Goal: Transaction & Acquisition: Purchase product/service

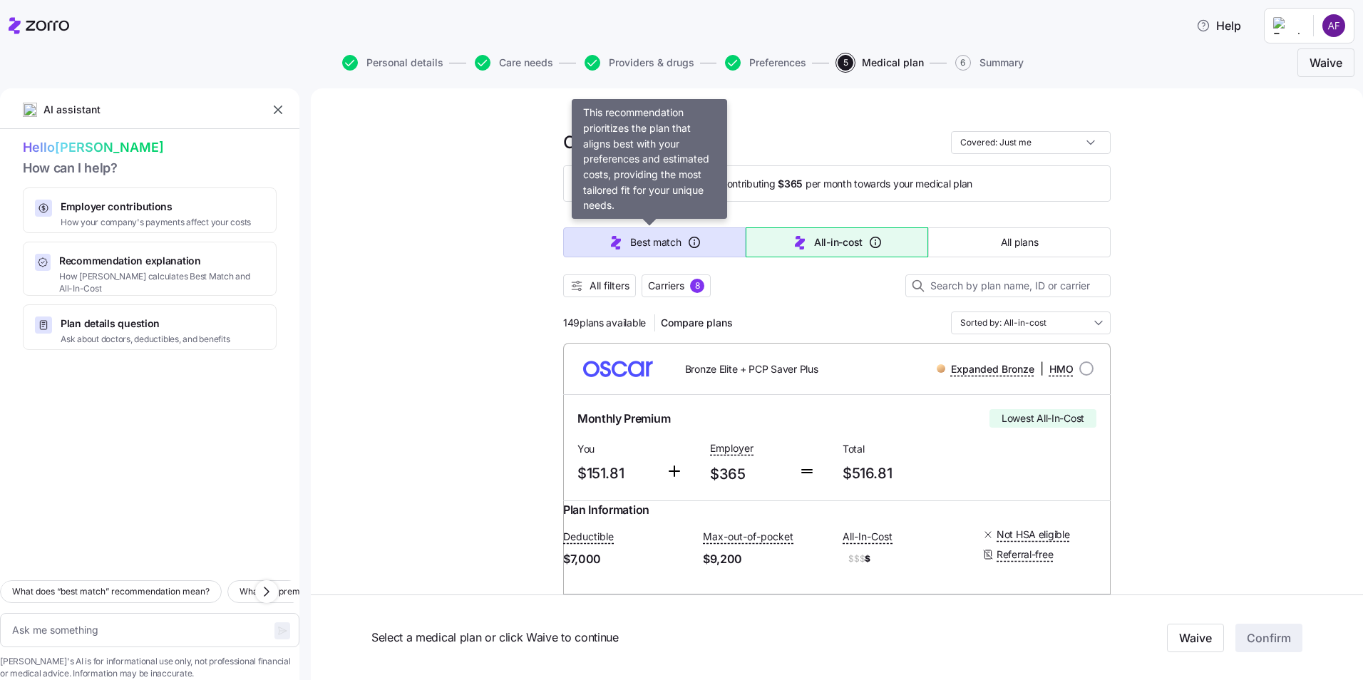
click at [634, 235] on span "Best match" at bounding box center [655, 242] width 51 height 14
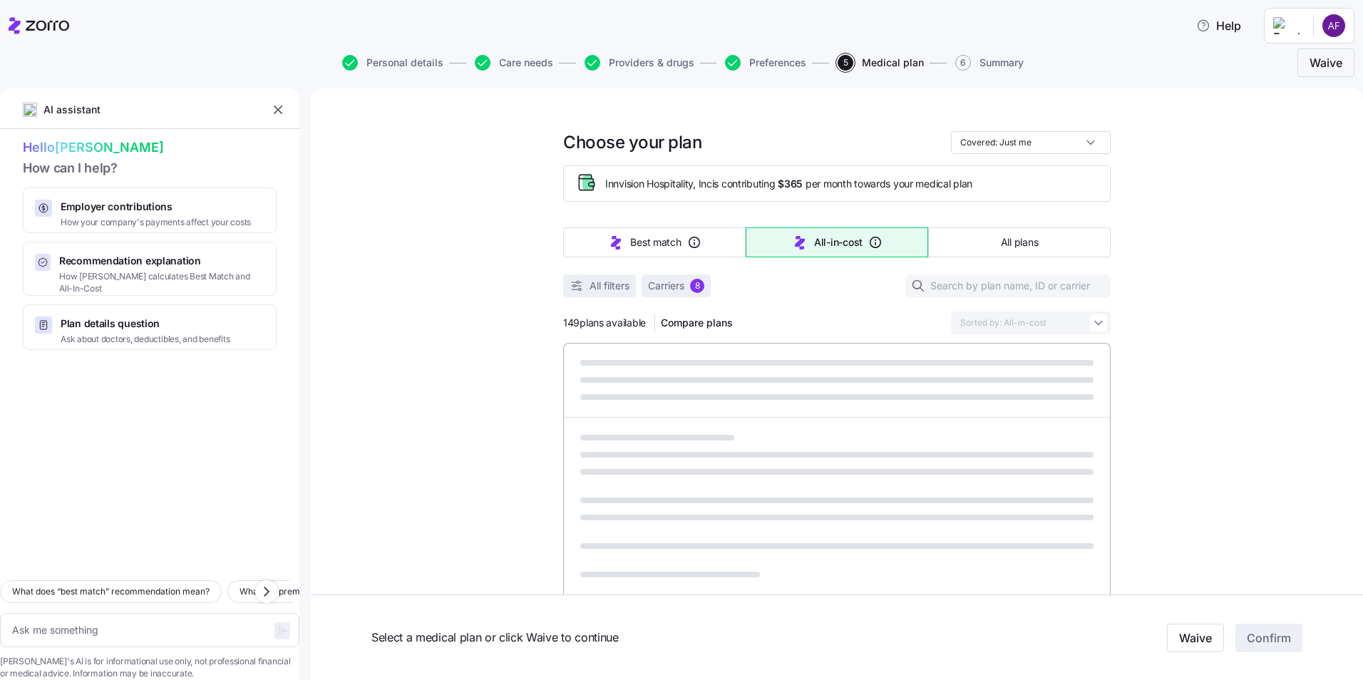
type textarea "x"
type input "Sorted by: Best match"
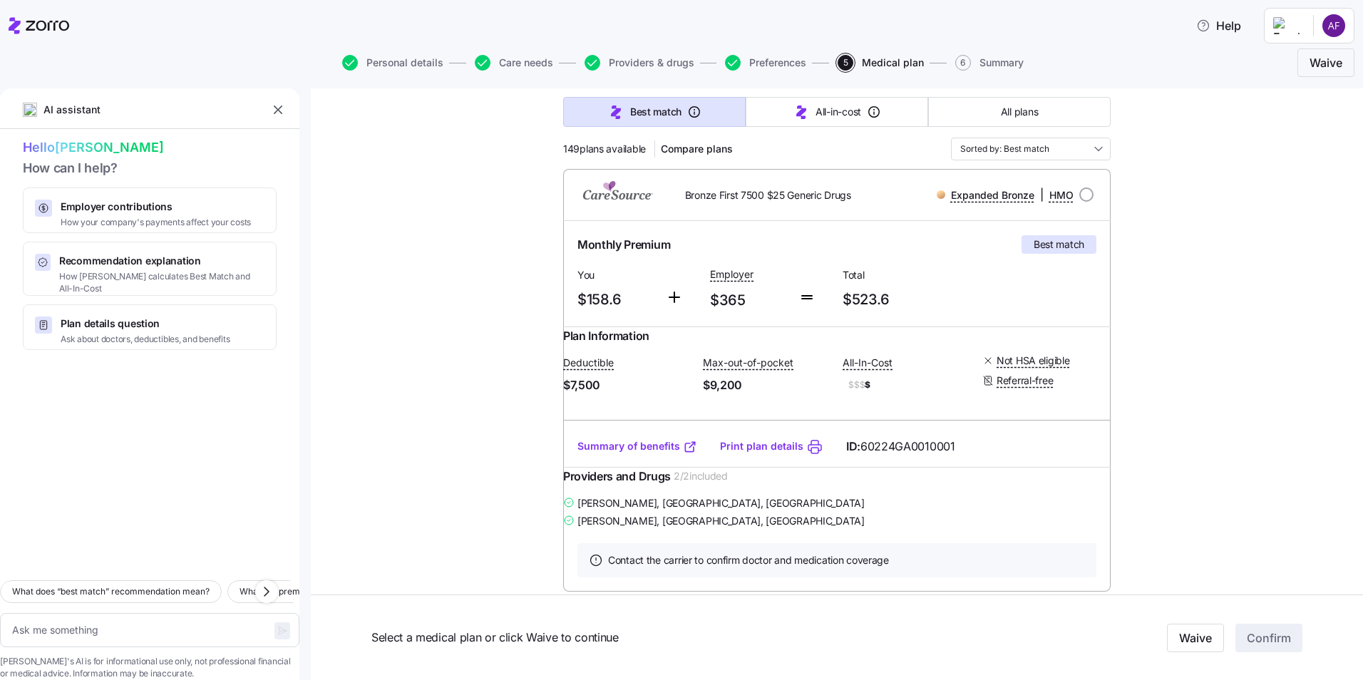
scroll to position [143, 0]
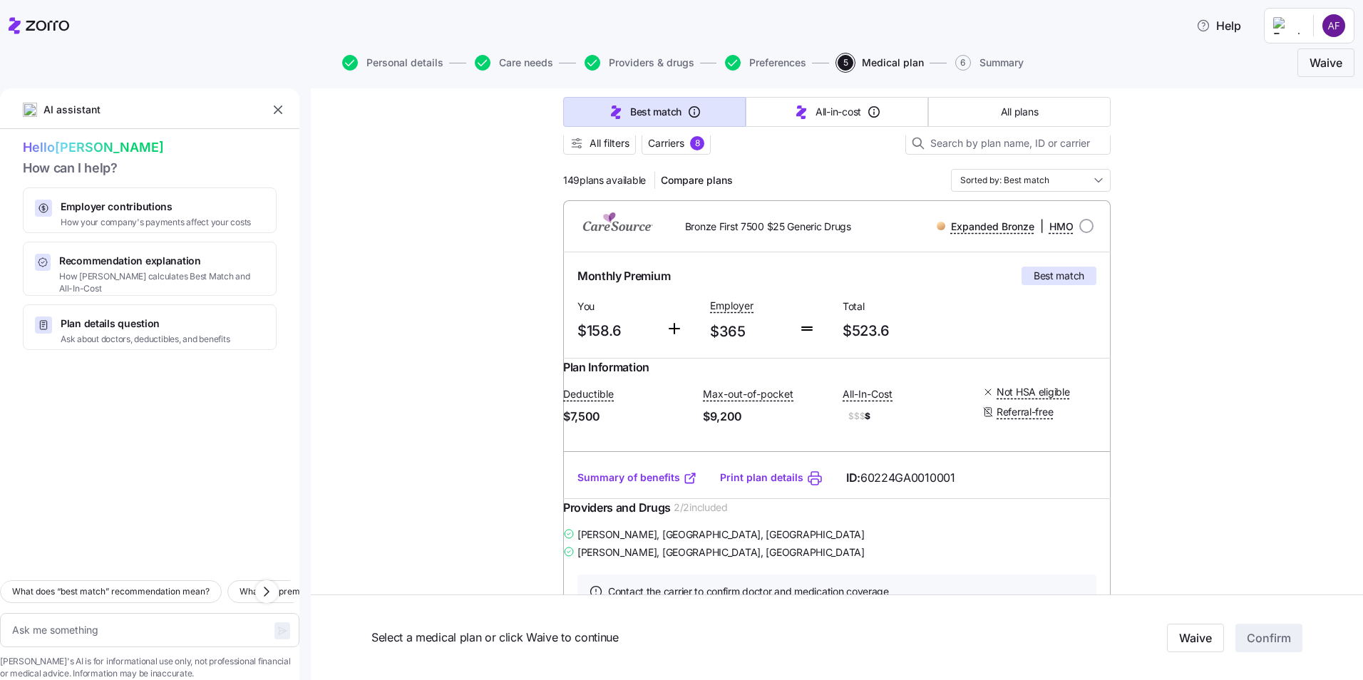
click at [671, 485] on link "Summary of benefits" at bounding box center [638, 478] width 120 height 14
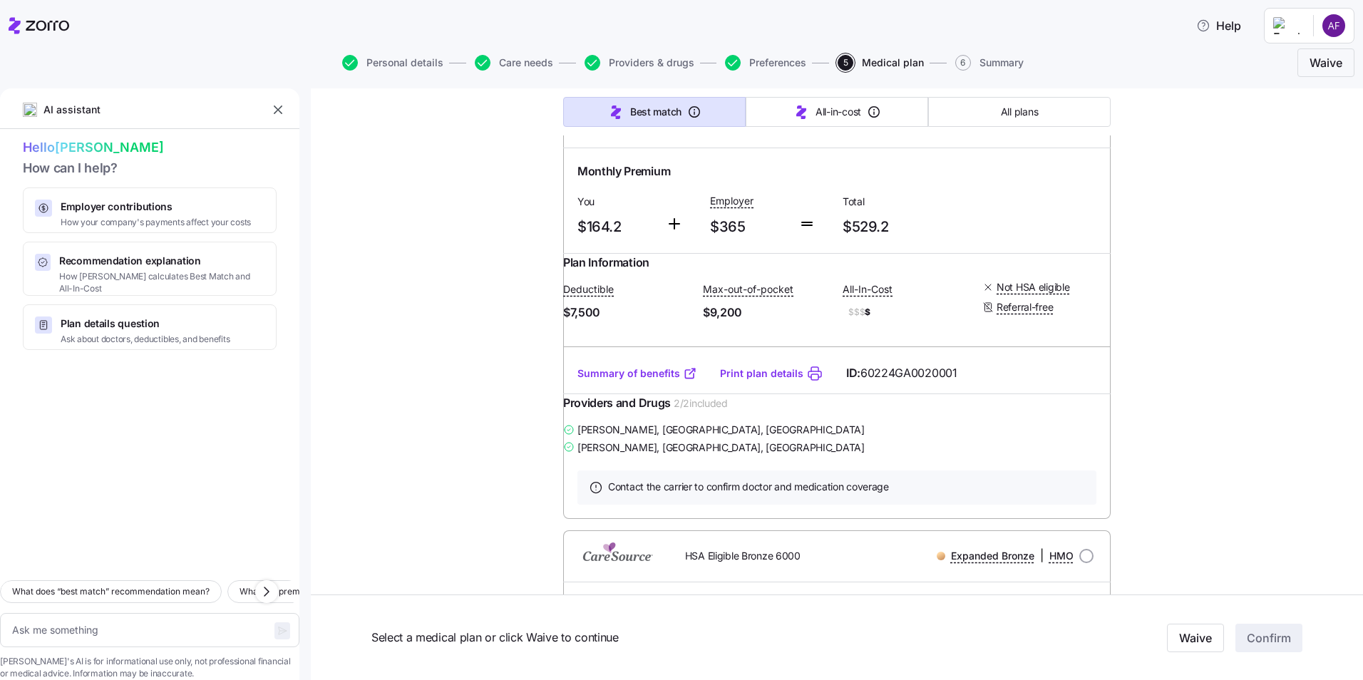
scroll to position [713, 0]
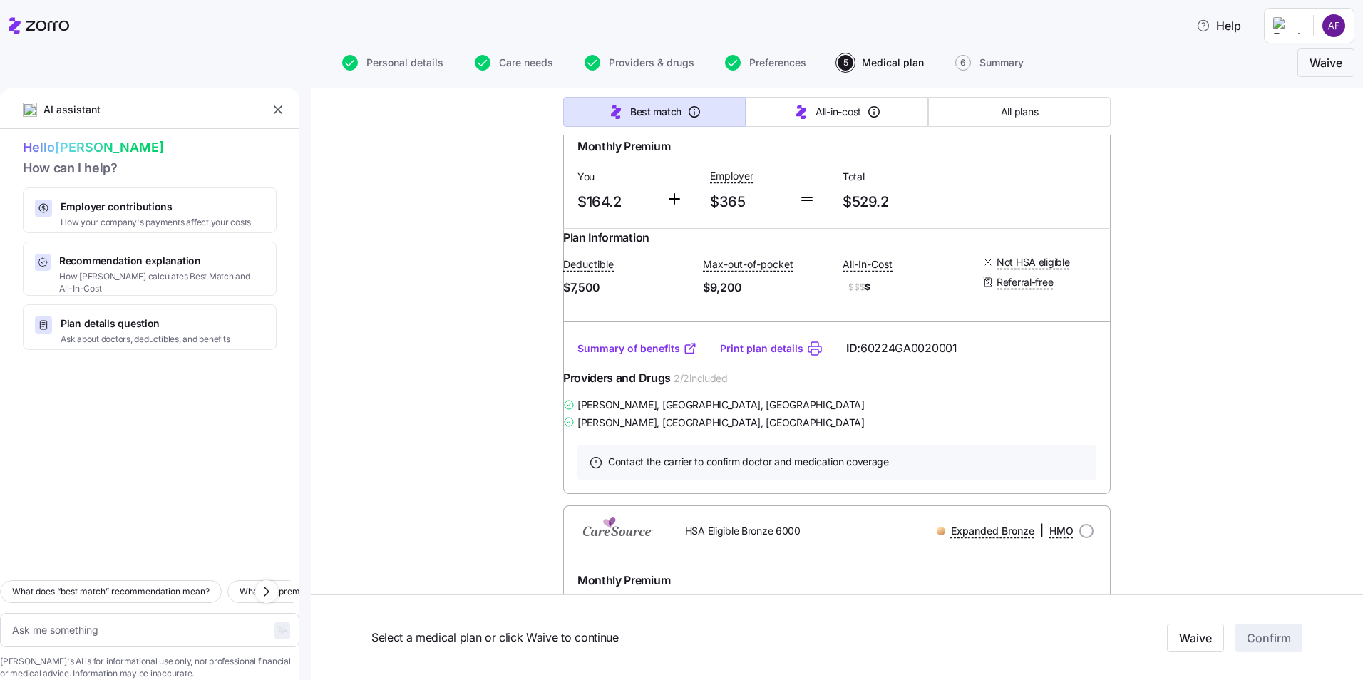
click at [663, 356] on link "Summary of benefits" at bounding box center [638, 349] width 120 height 14
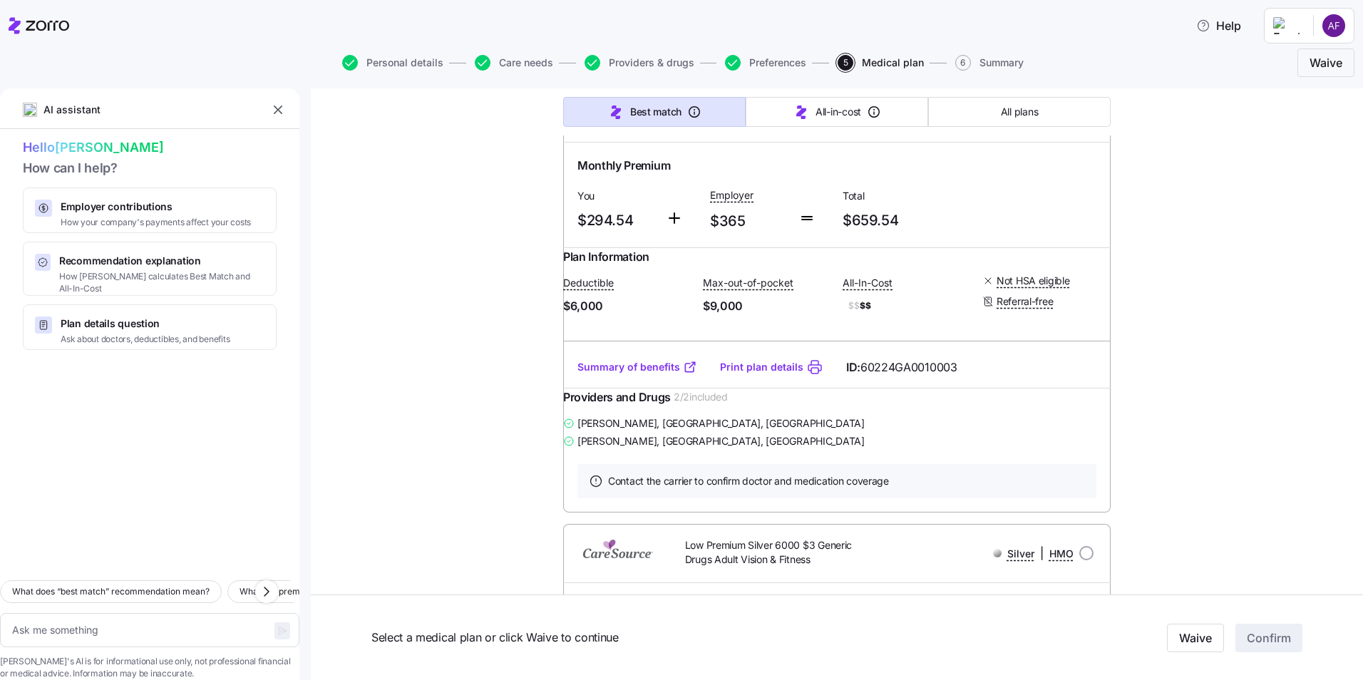
scroll to position [1640, 0]
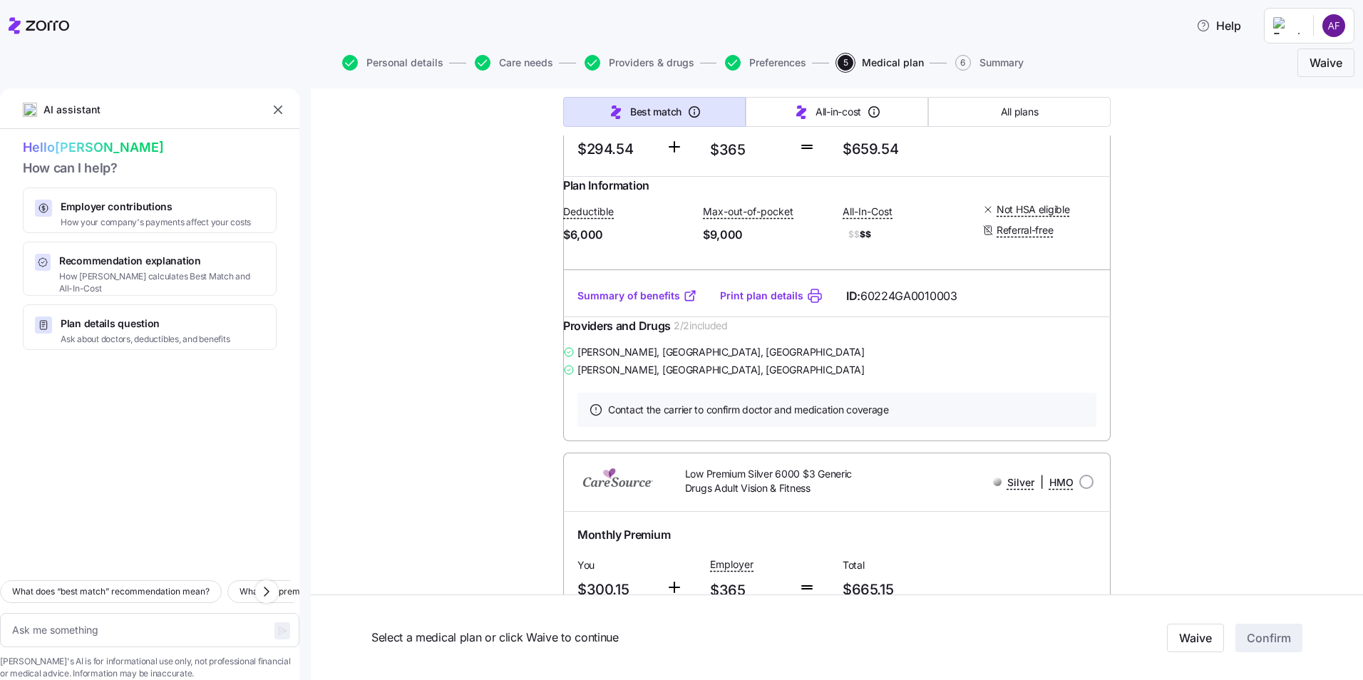
click at [655, 303] on link "Summary of benefits" at bounding box center [638, 296] width 120 height 14
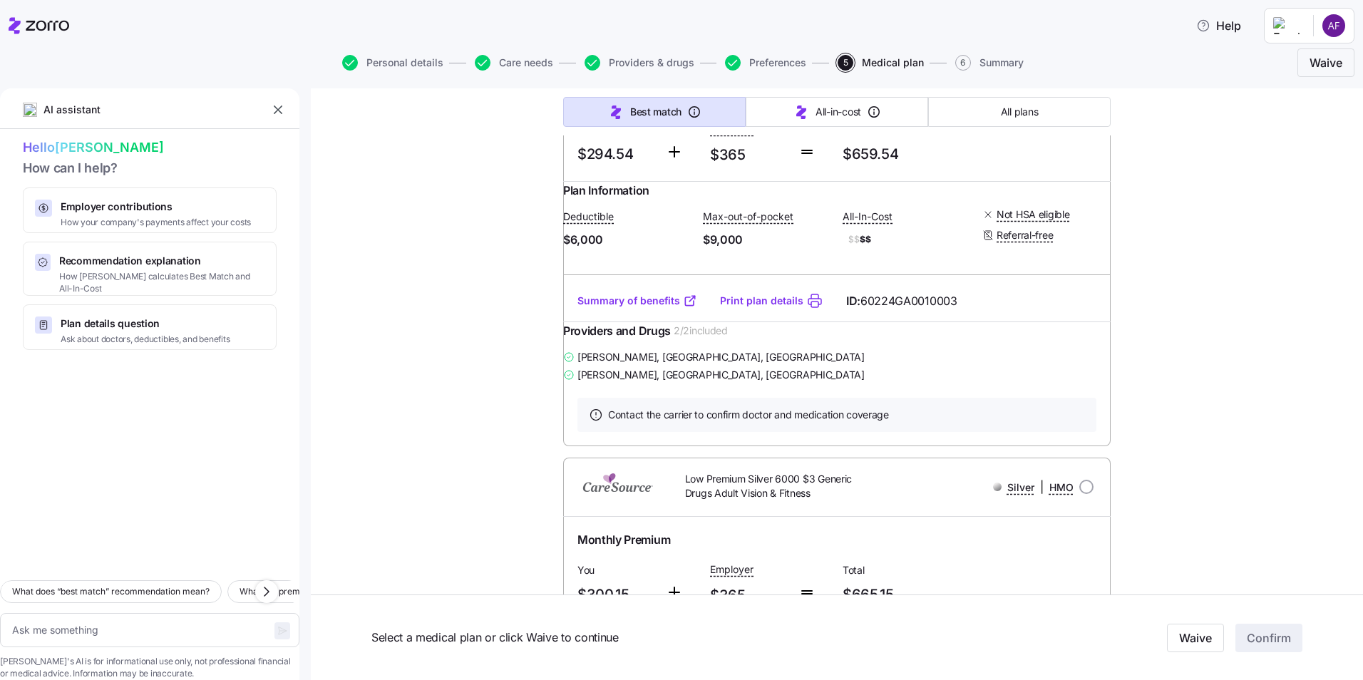
scroll to position [1569, 0]
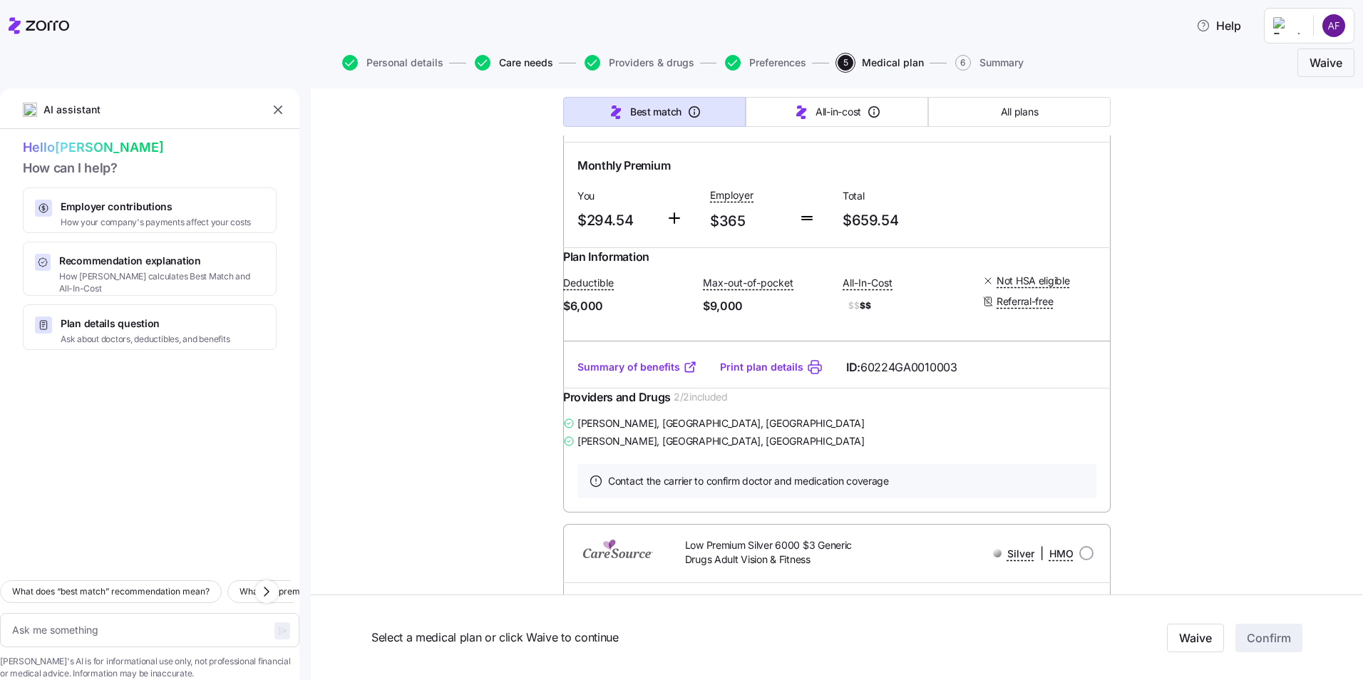
click at [516, 58] on span "Care needs" at bounding box center [526, 63] width 54 height 10
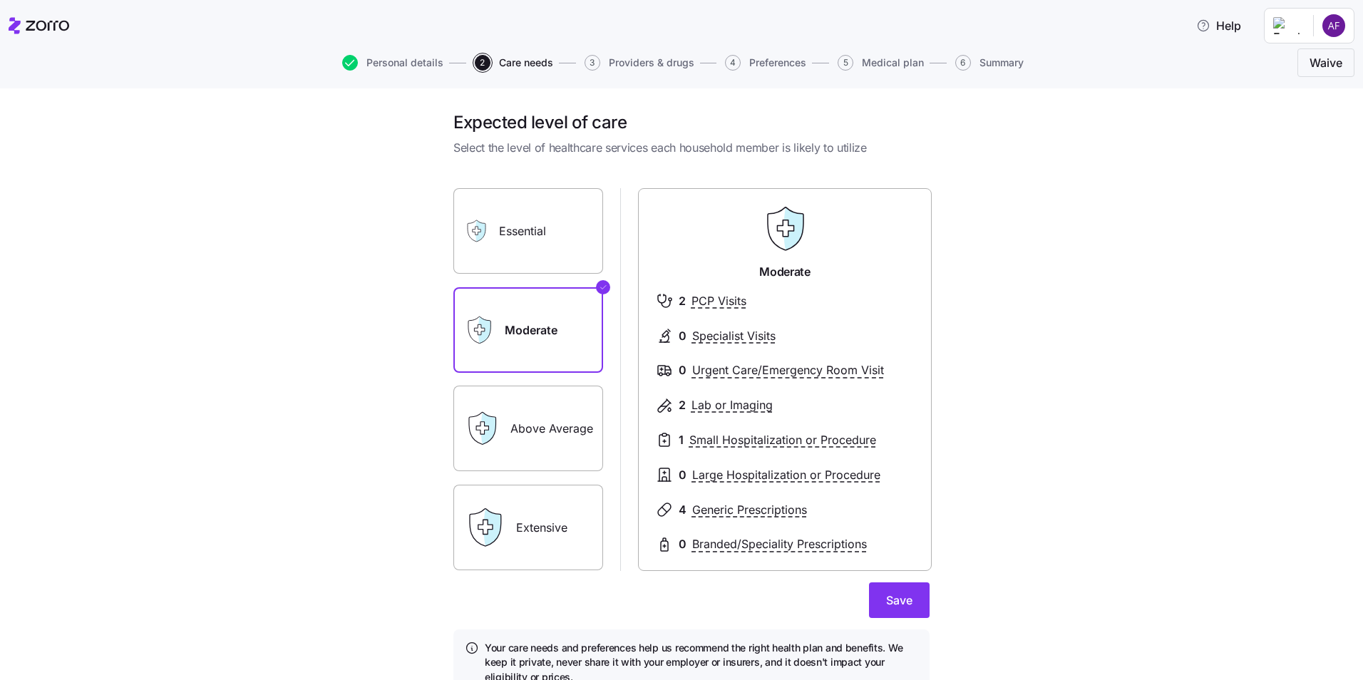
click at [537, 448] on label "Above Average" at bounding box center [528, 429] width 150 height 86
click at [0, 0] on input "Above Average" at bounding box center [0, 0] width 0 height 0
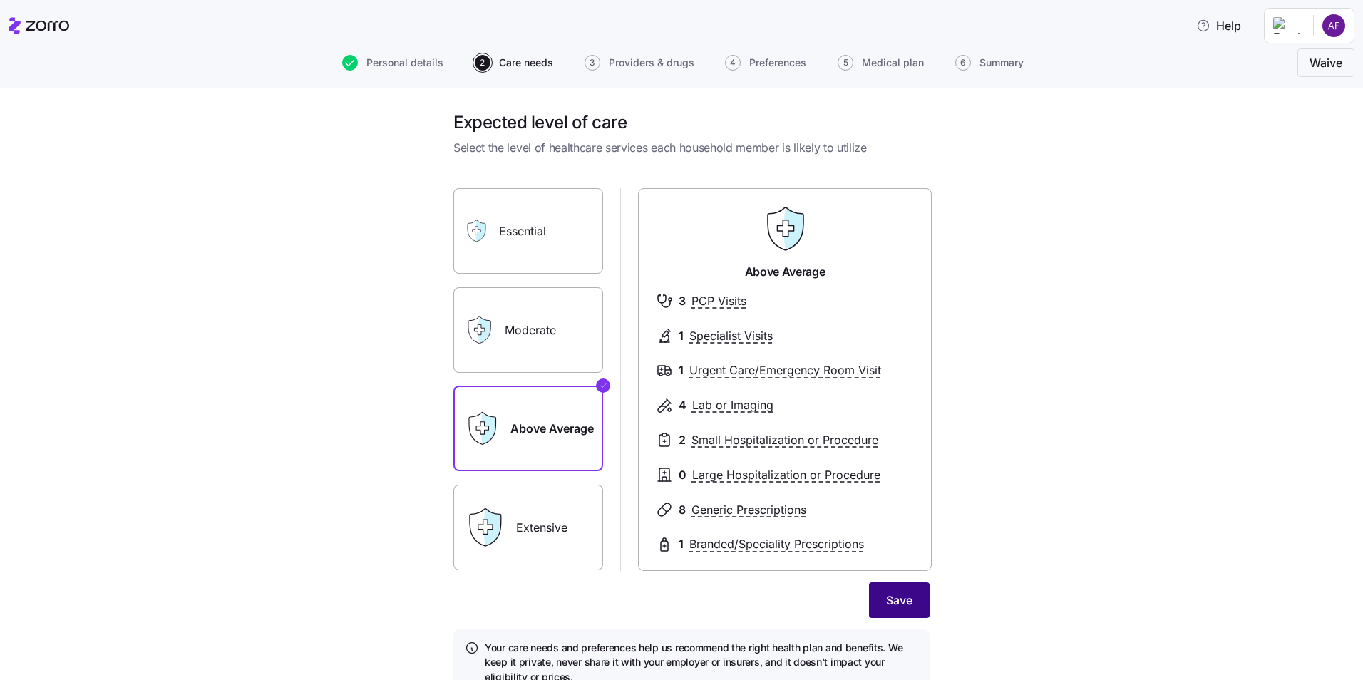
click at [901, 599] on span "Save" at bounding box center [899, 600] width 26 height 17
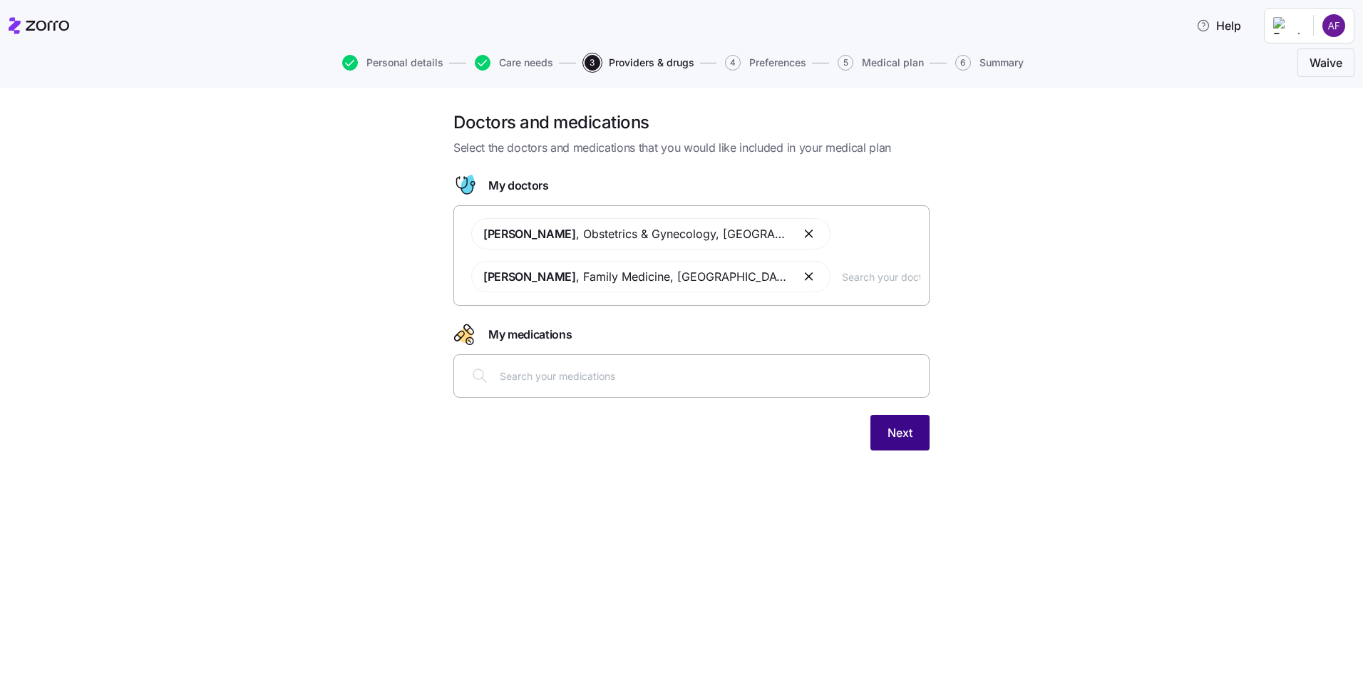
click at [916, 436] on button "Next" at bounding box center [900, 433] width 59 height 36
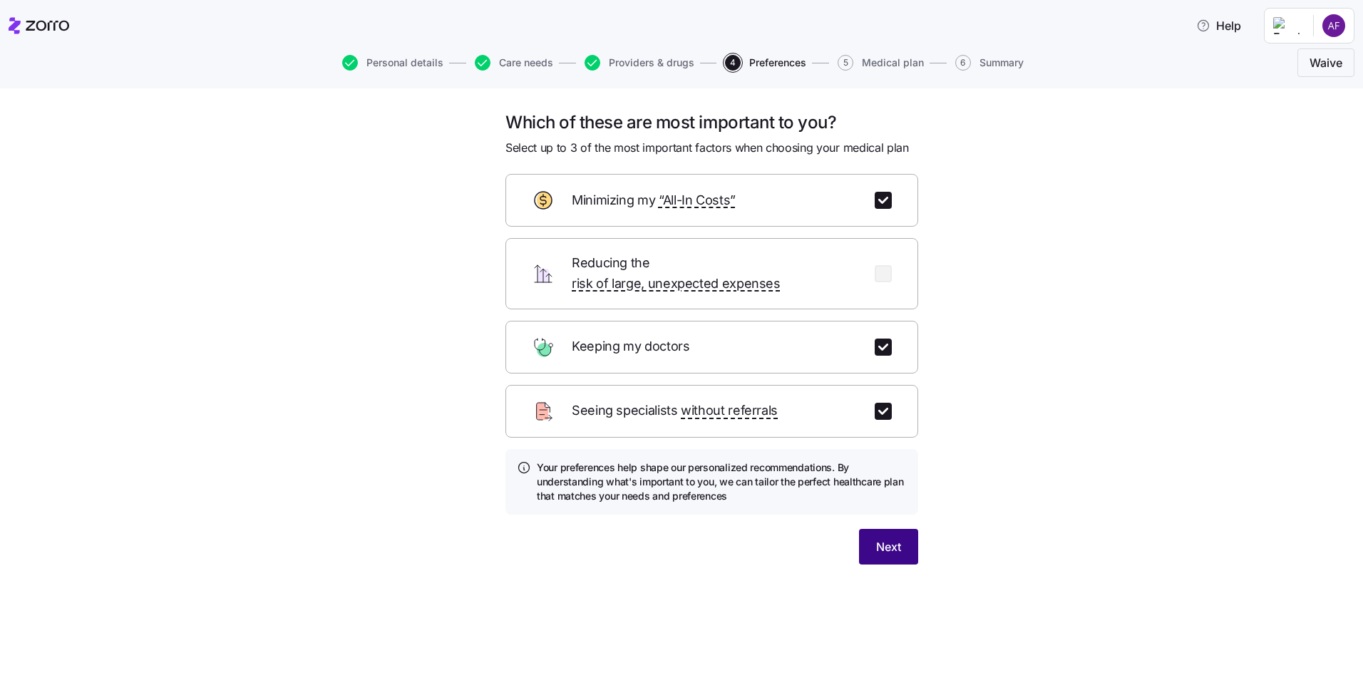
click at [867, 529] on button "Next" at bounding box center [888, 547] width 59 height 36
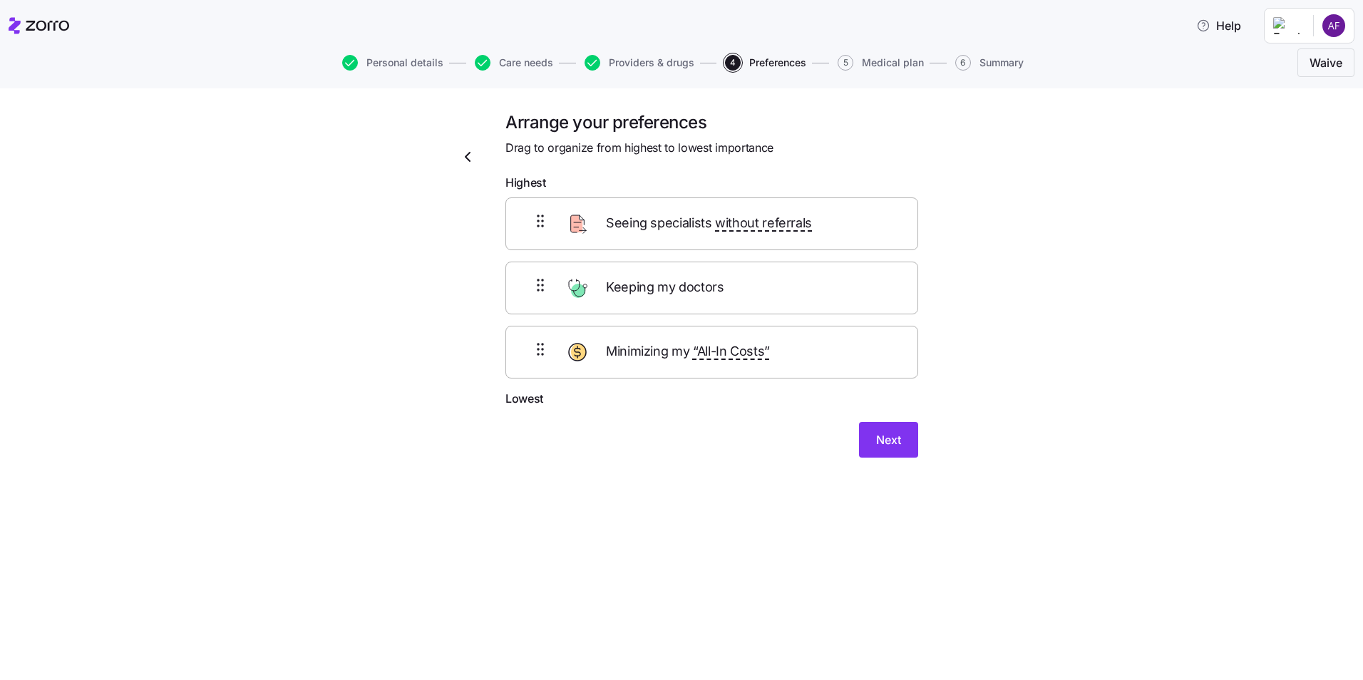
click at [903, 458] on div "Arrange your preferences Drag to organize from highest to lowest importance Hig…" at bounding box center [712, 293] width 436 height 364
click at [903, 446] on button "Next" at bounding box center [888, 440] width 59 height 36
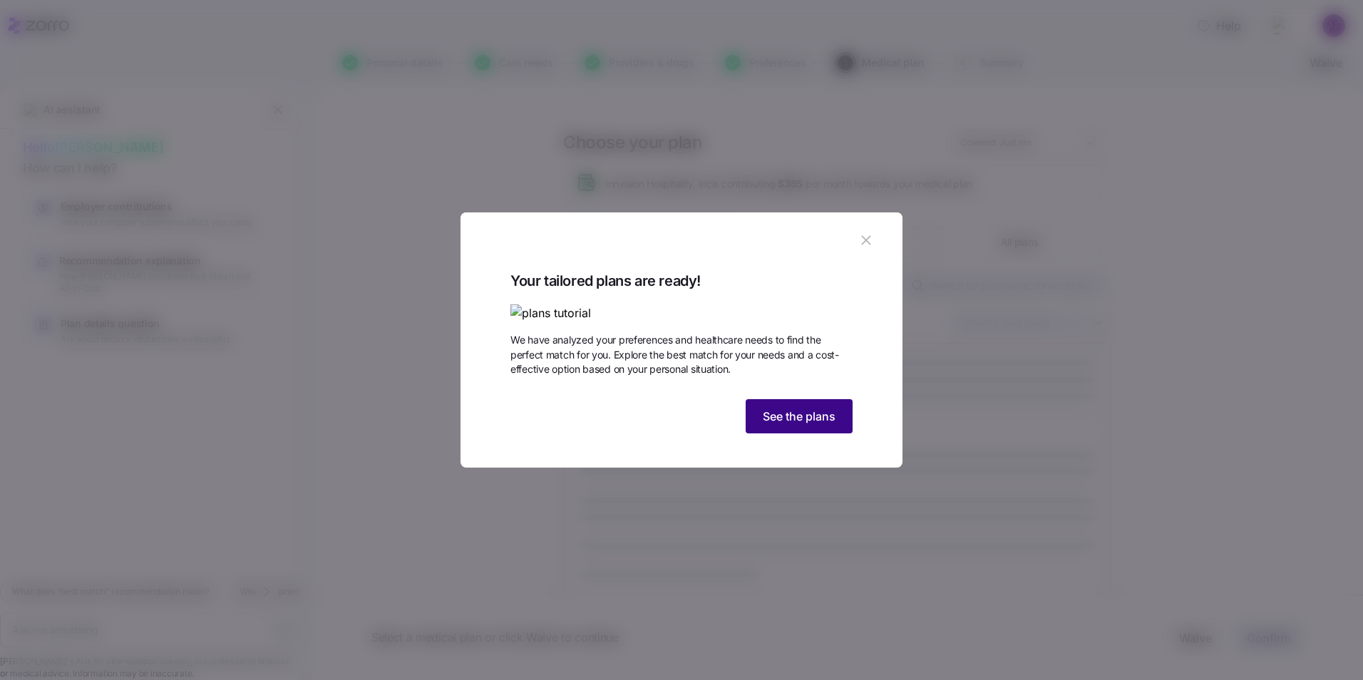
click at [815, 425] on span "See the plans" at bounding box center [799, 416] width 73 height 17
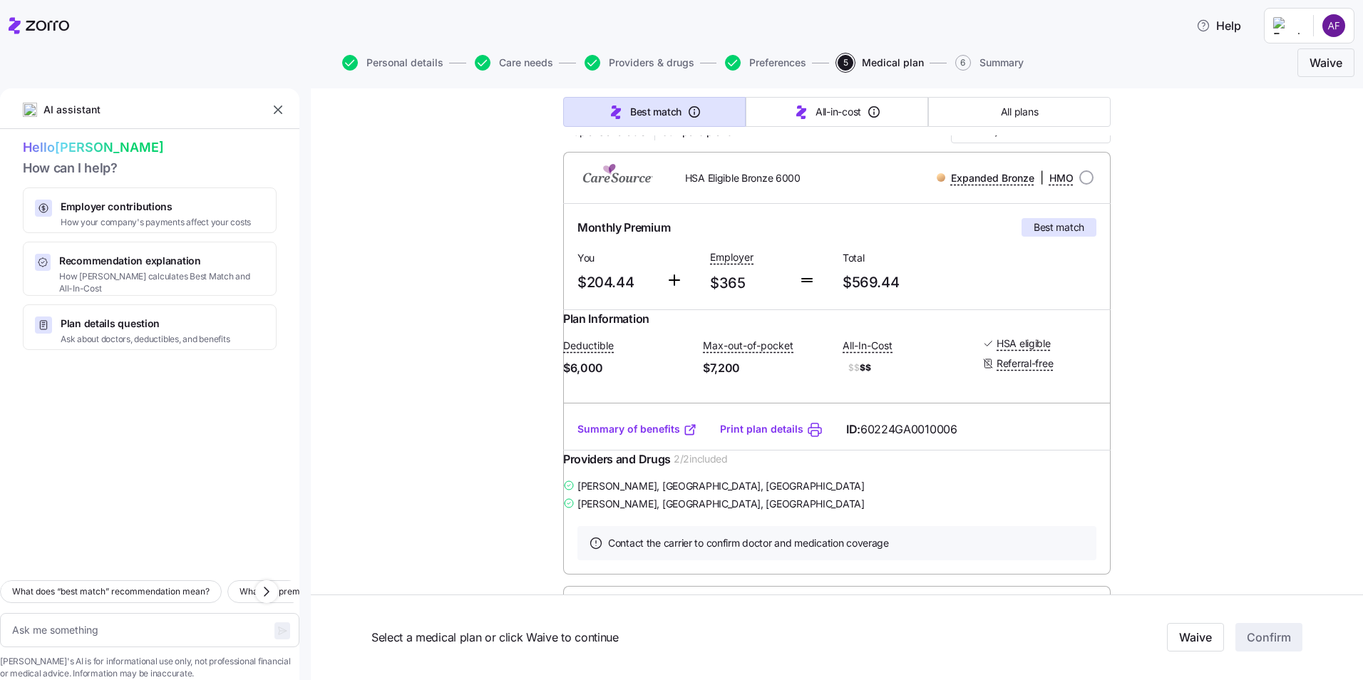
scroll to position [214, 0]
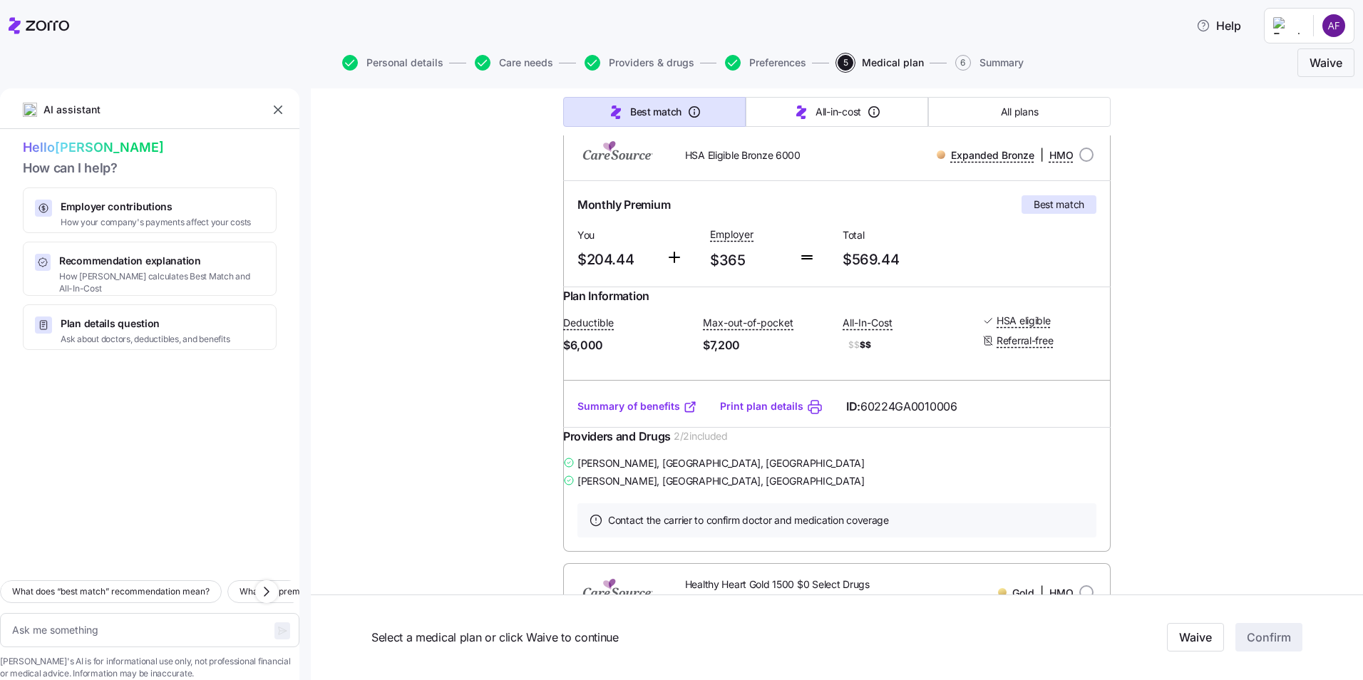
click at [643, 414] on link "Summary of benefits" at bounding box center [638, 406] width 120 height 14
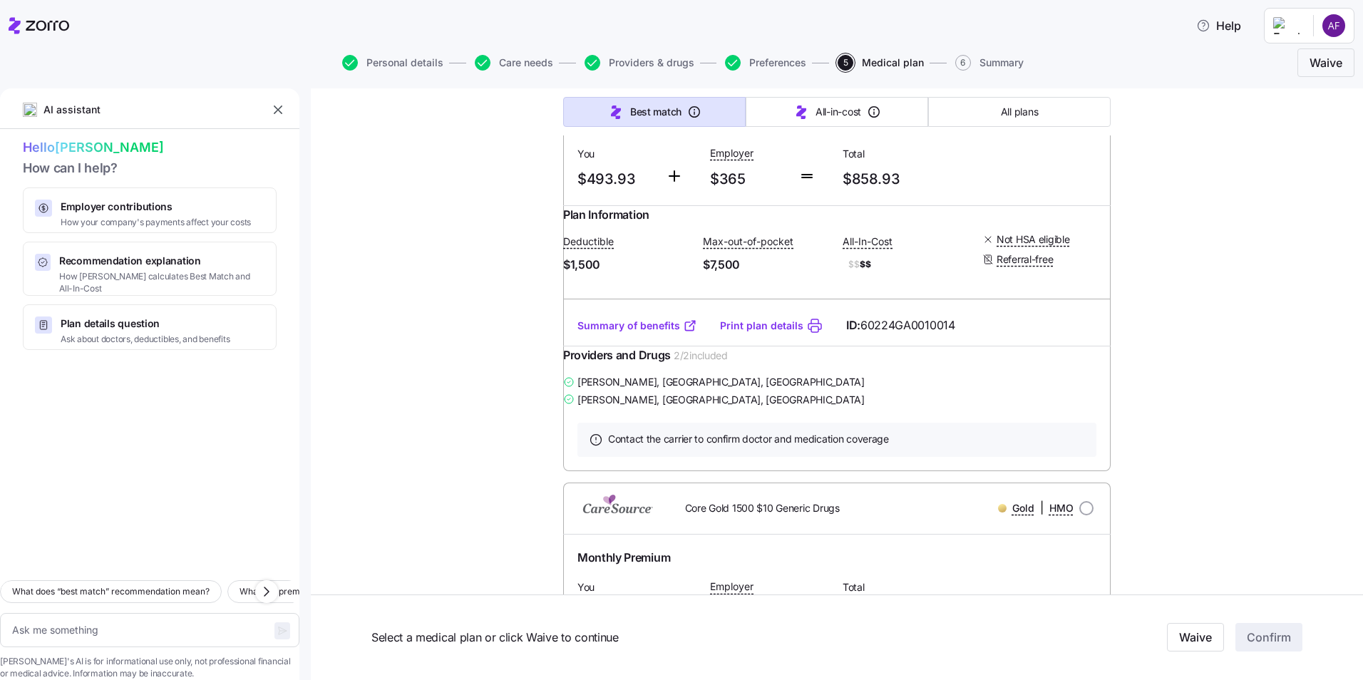
scroll to position [713, 0]
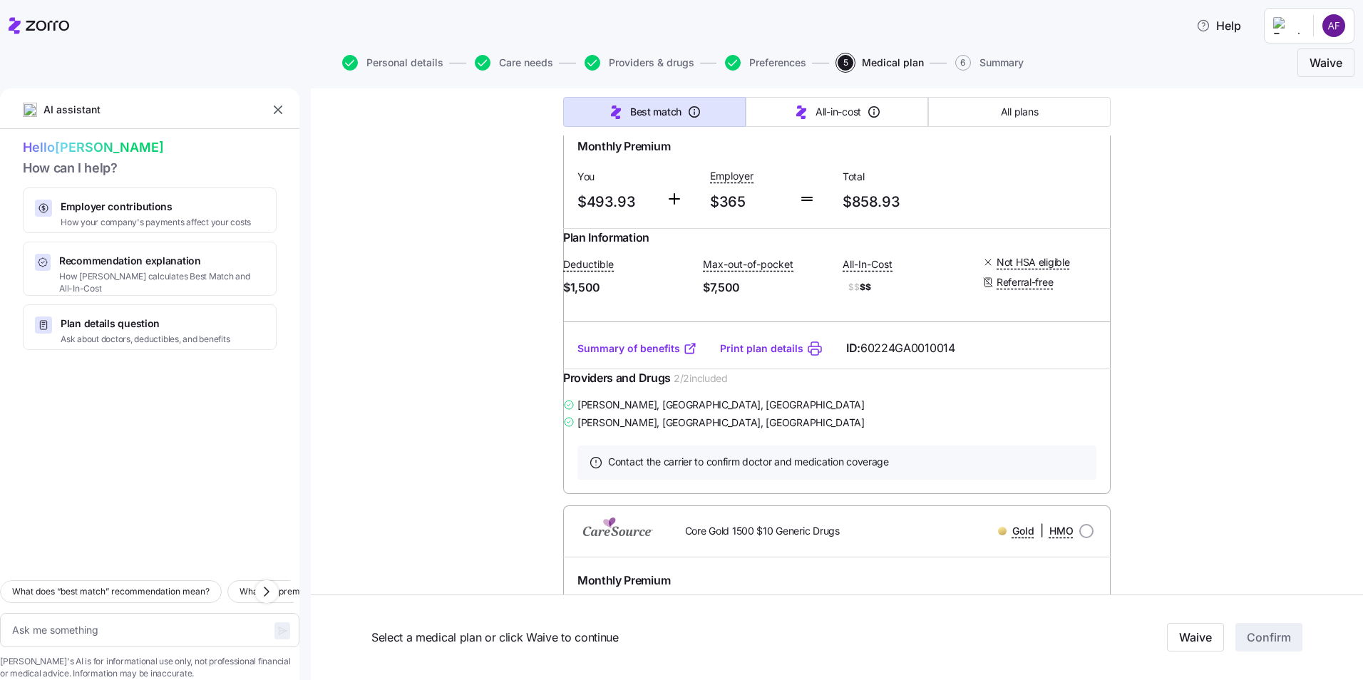
click at [671, 356] on link "Summary of benefits" at bounding box center [638, 349] width 120 height 14
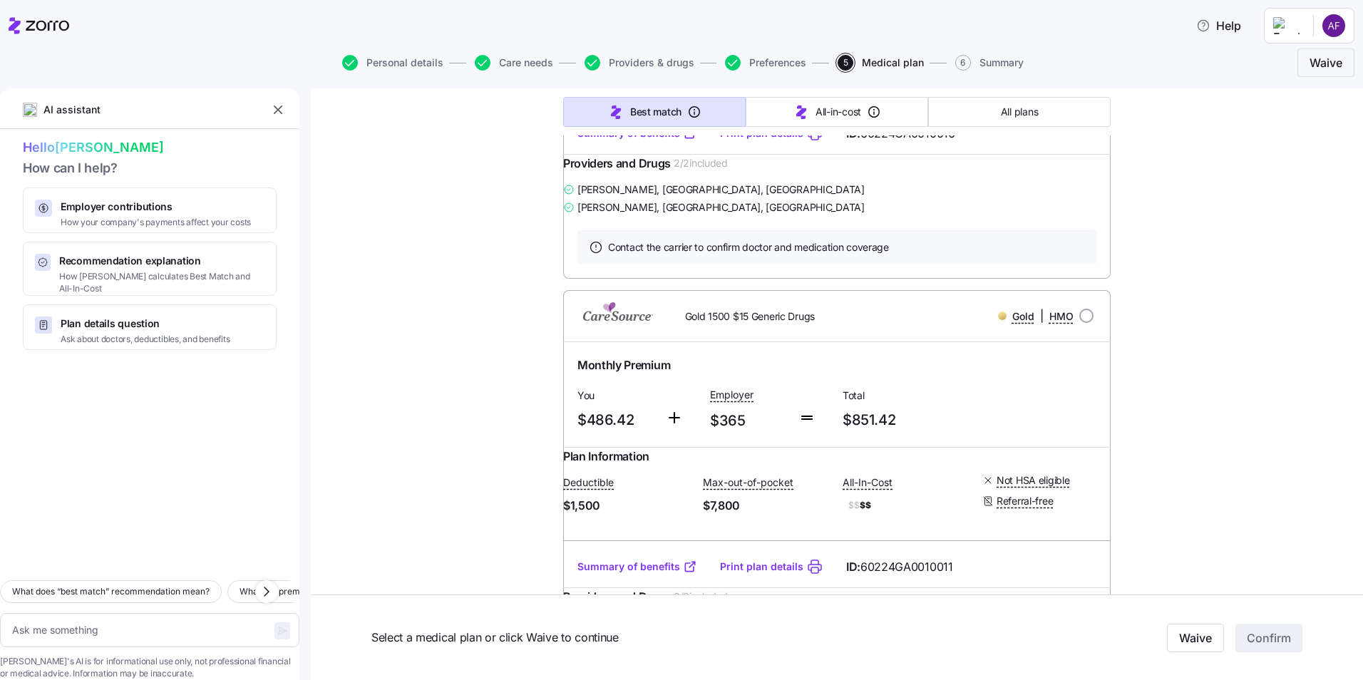
scroll to position [2709, 0]
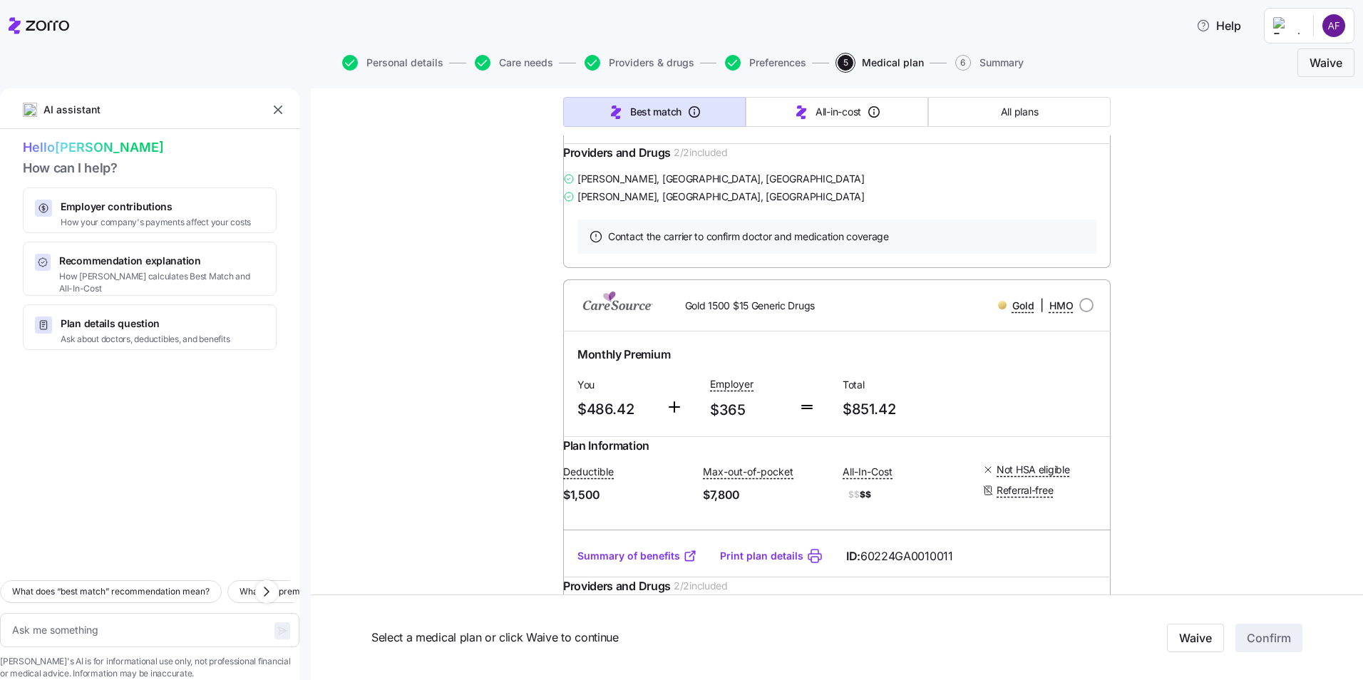
click at [665, 130] on link "Summary of benefits" at bounding box center [638, 123] width 120 height 14
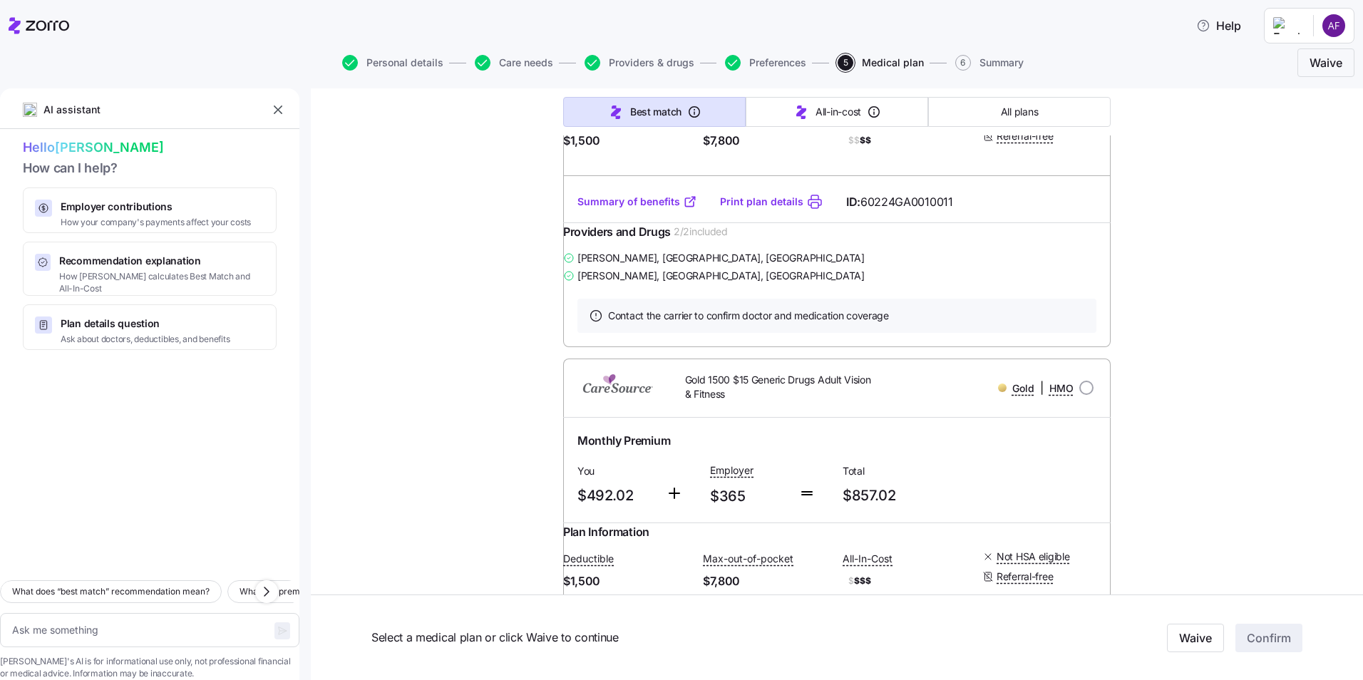
scroll to position [3066, 0]
click at [667, 207] on link "Summary of benefits" at bounding box center [638, 200] width 120 height 14
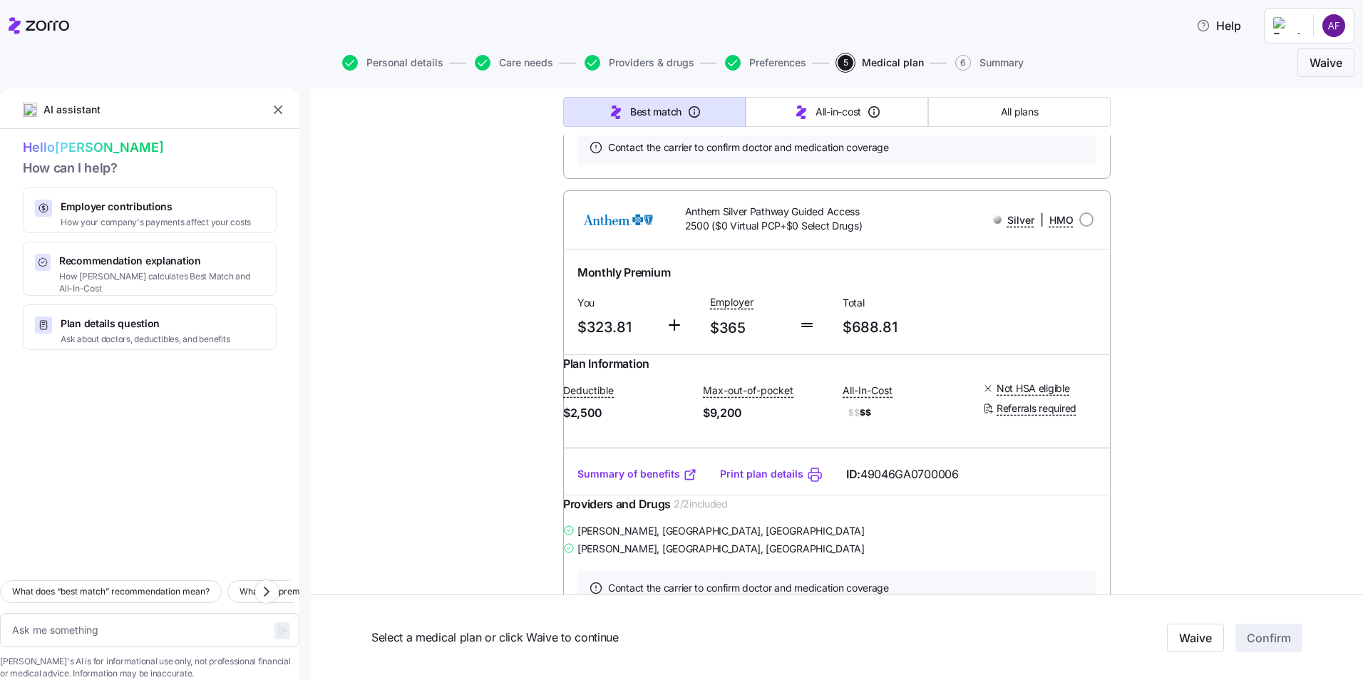
scroll to position [9911, 0]
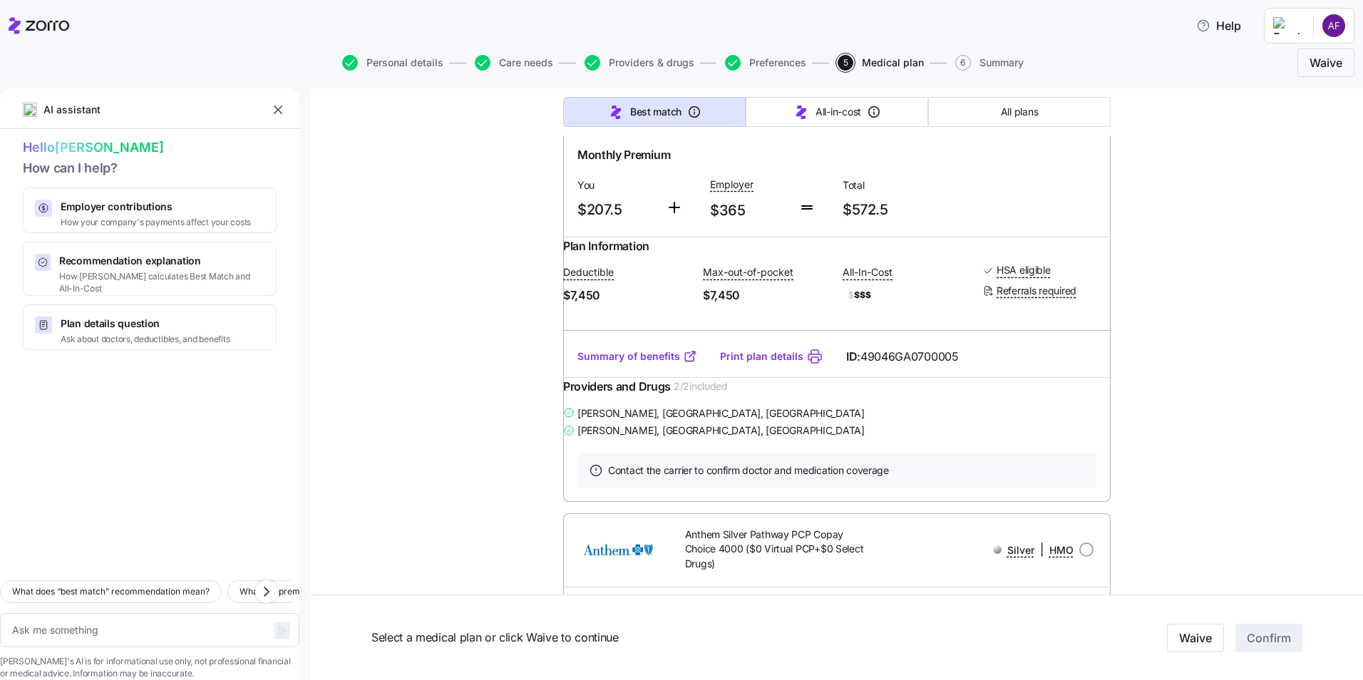
scroll to position [10909, 0]
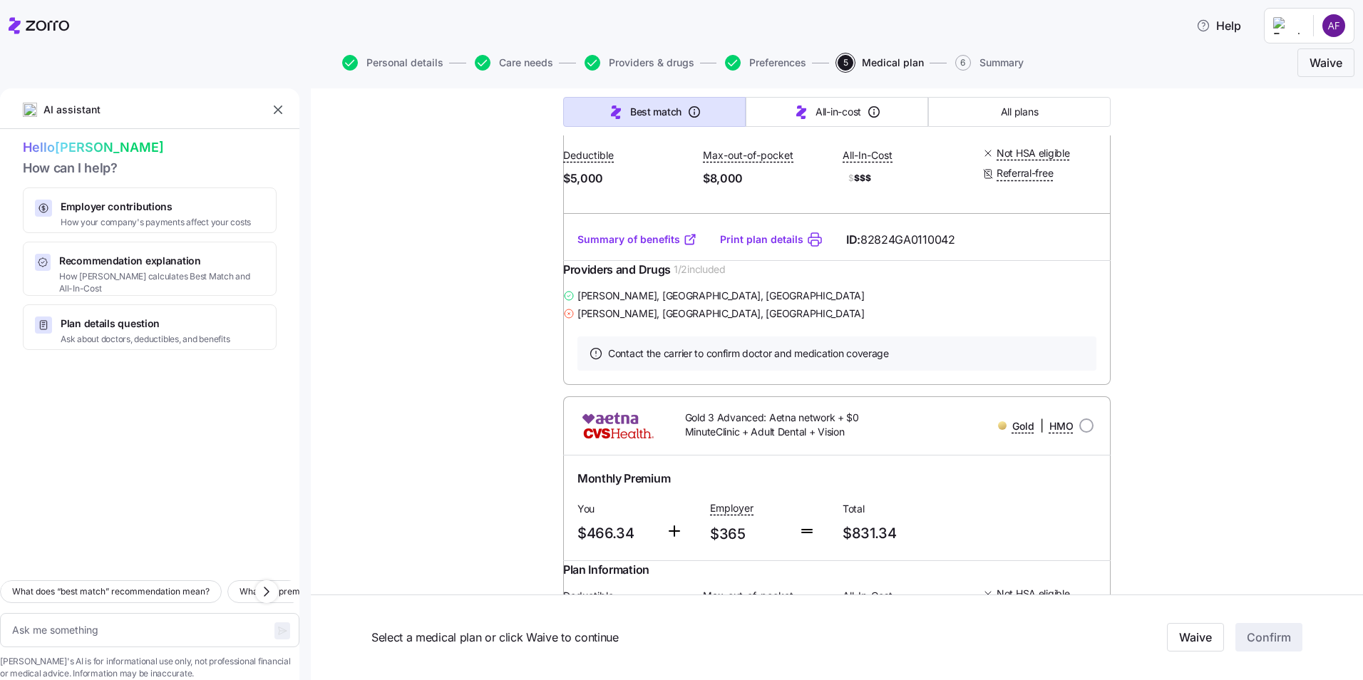
scroll to position [16257, 0]
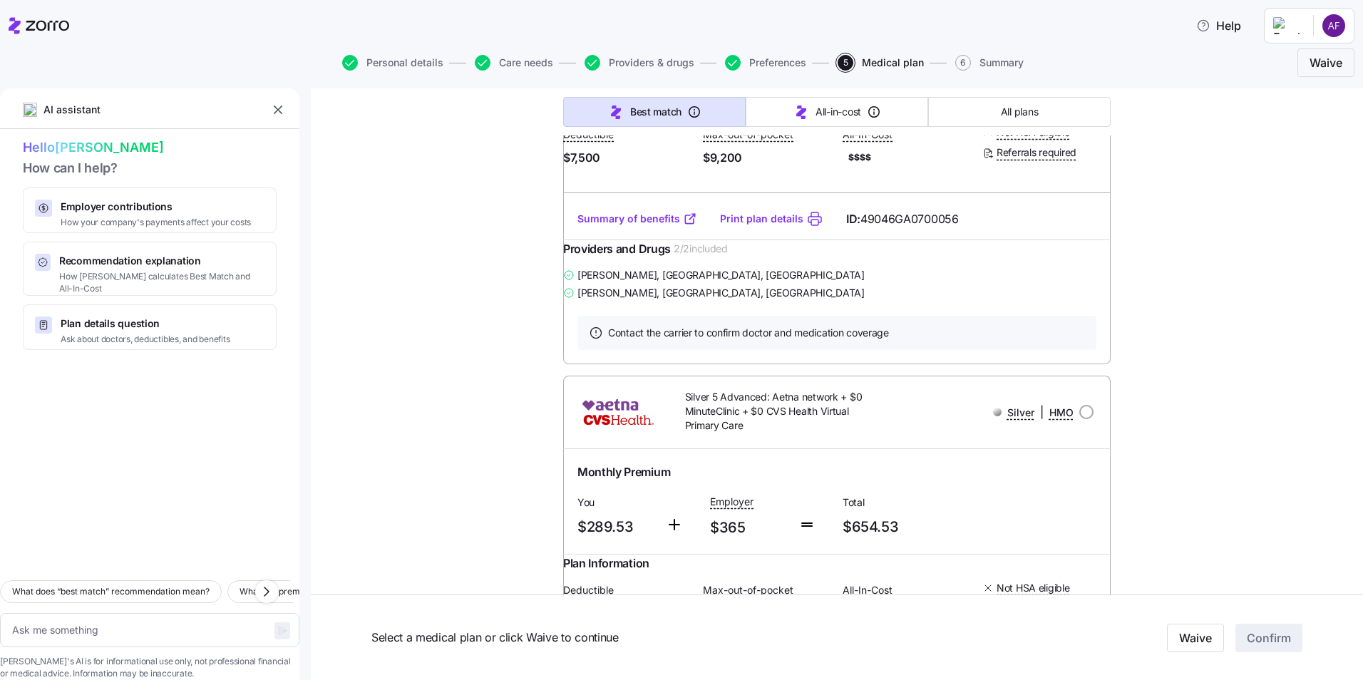
scroll to position [20820, 0]
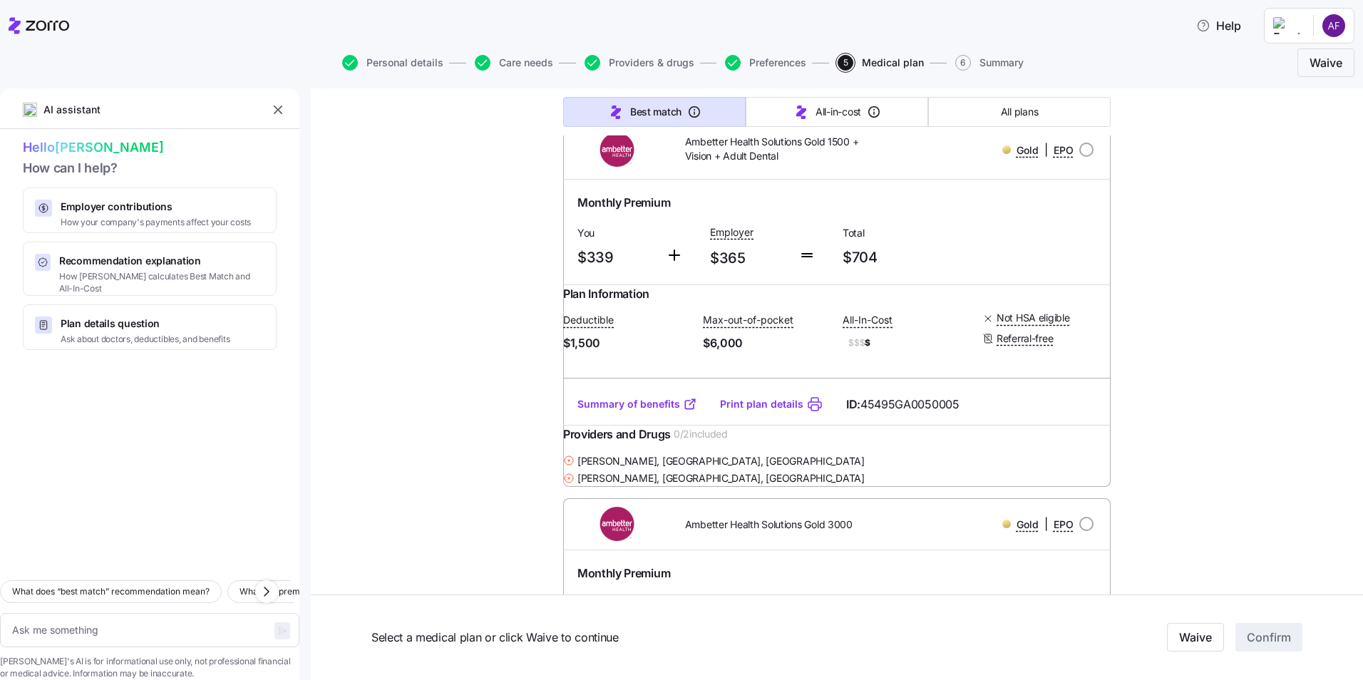
scroll to position [22246, 0]
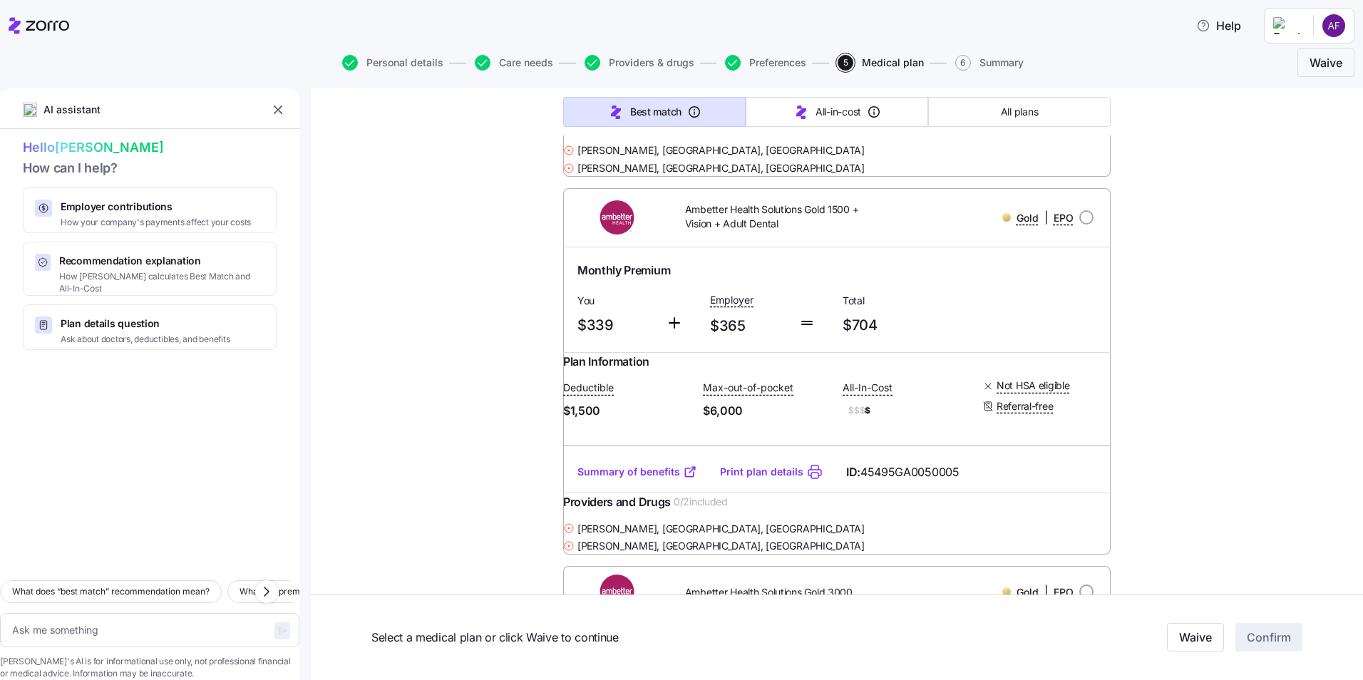
drag, startPoint x: 507, startPoint y: 63, endPoint x: 686, endPoint y: 411, distance: 391.3
click at [507, 63] on span "Care needs" at bounding box center [526, 63] width 54 height 10
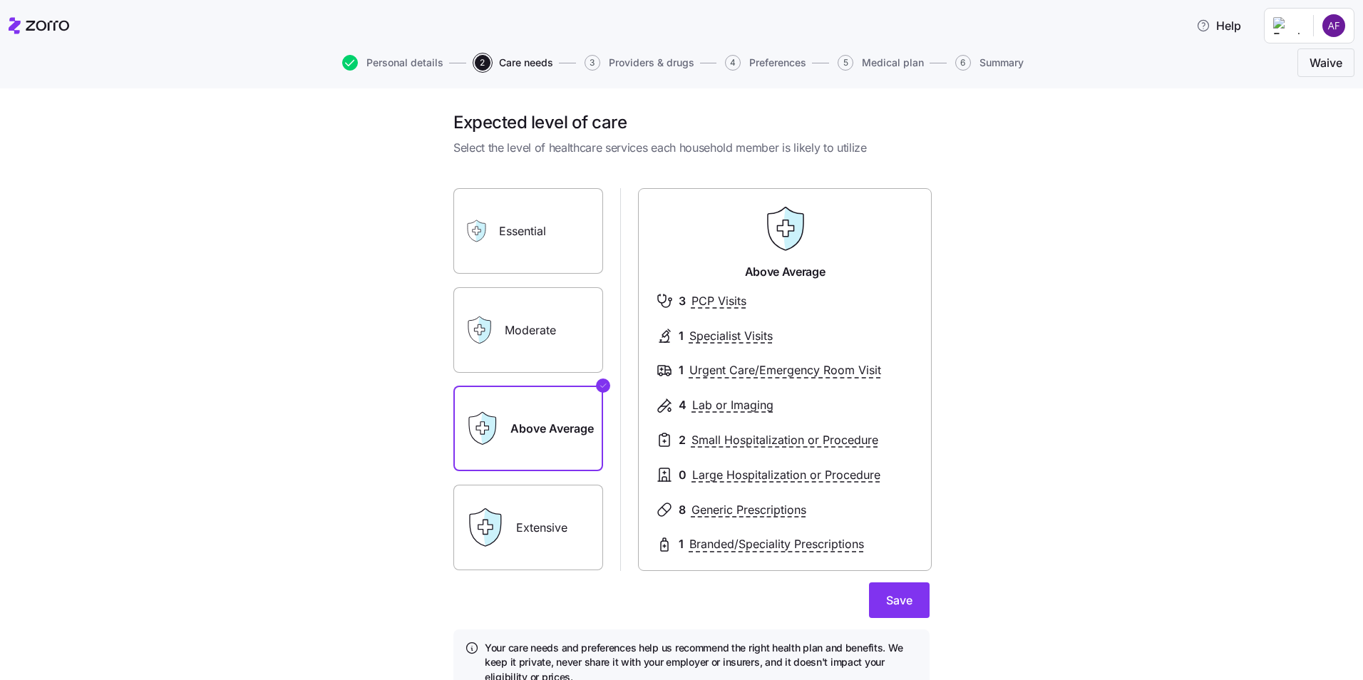
click at [558, 545] on label "Extensive" at bounding box center [528, 528] width 150 height 86
click at [0, 0] on input "Extensive" at bounding box center [0, 0] width 0 height 0
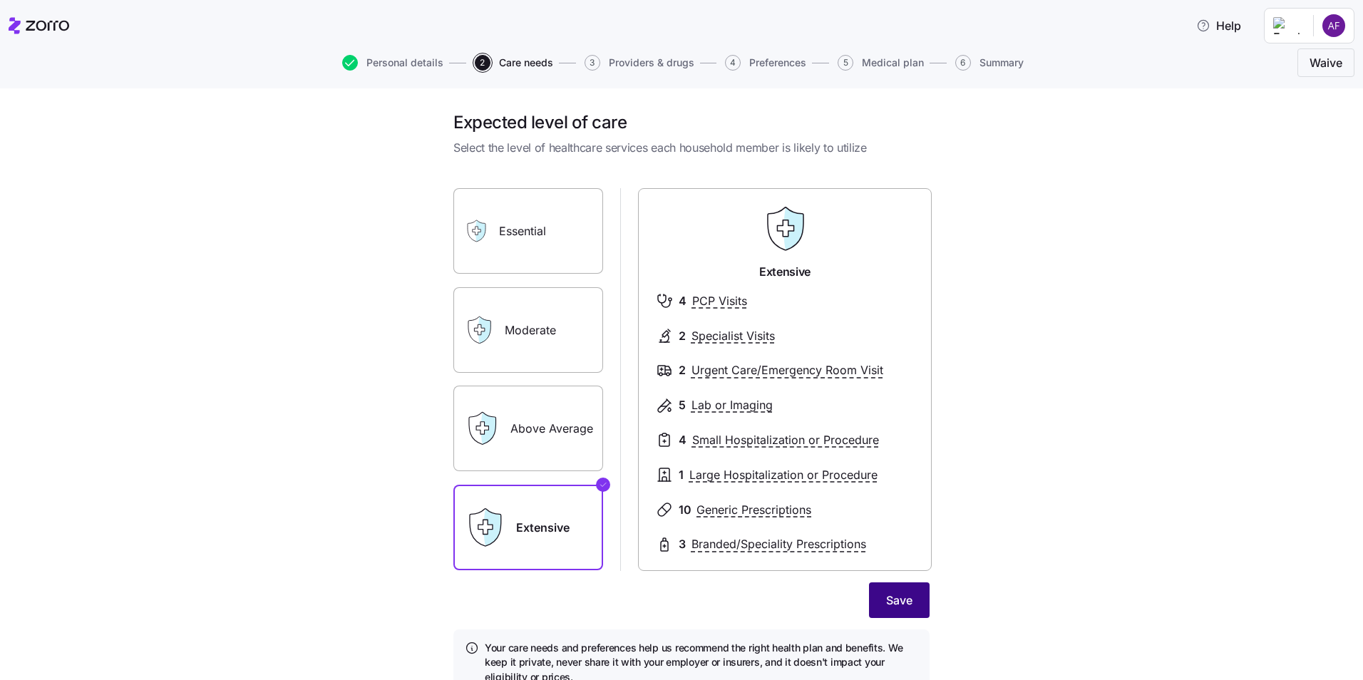
click at [911, 609] on button "Save" at bounding box center [899, 601] width 61 height 36
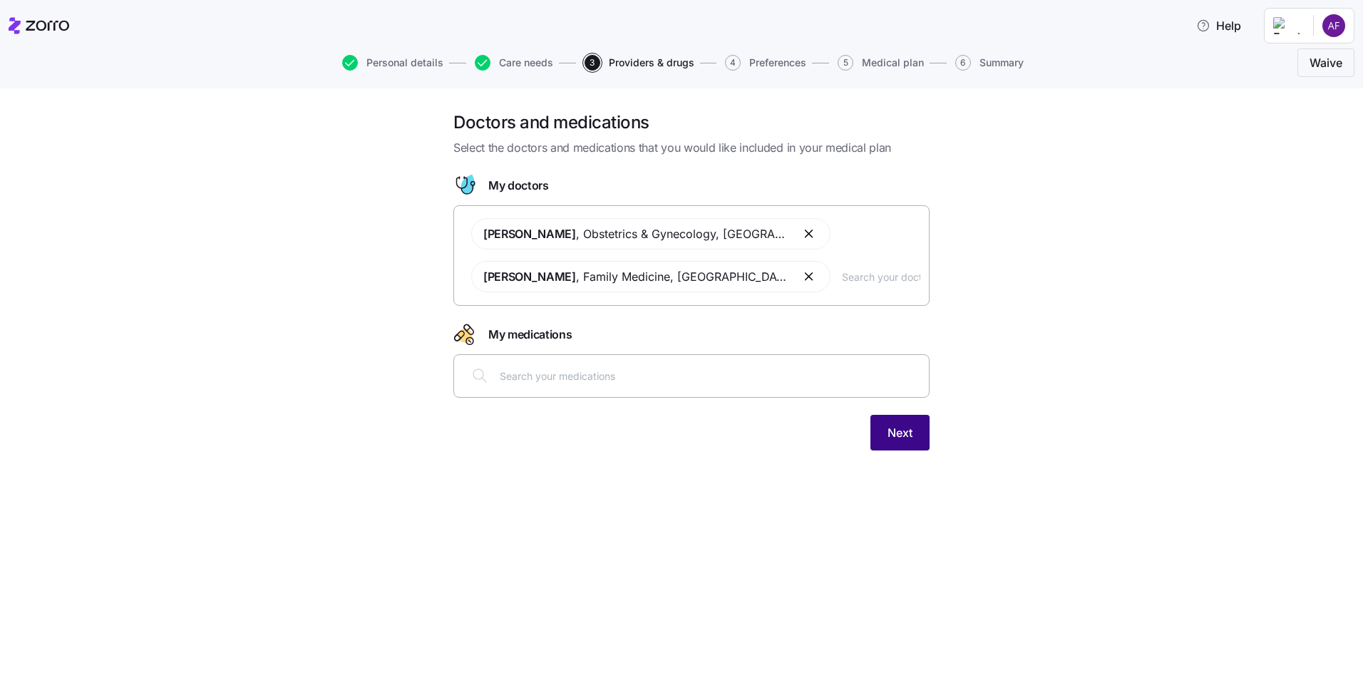
click at [904, 435] on span "Next" at bounding box center [900, 432] width 25 height 17
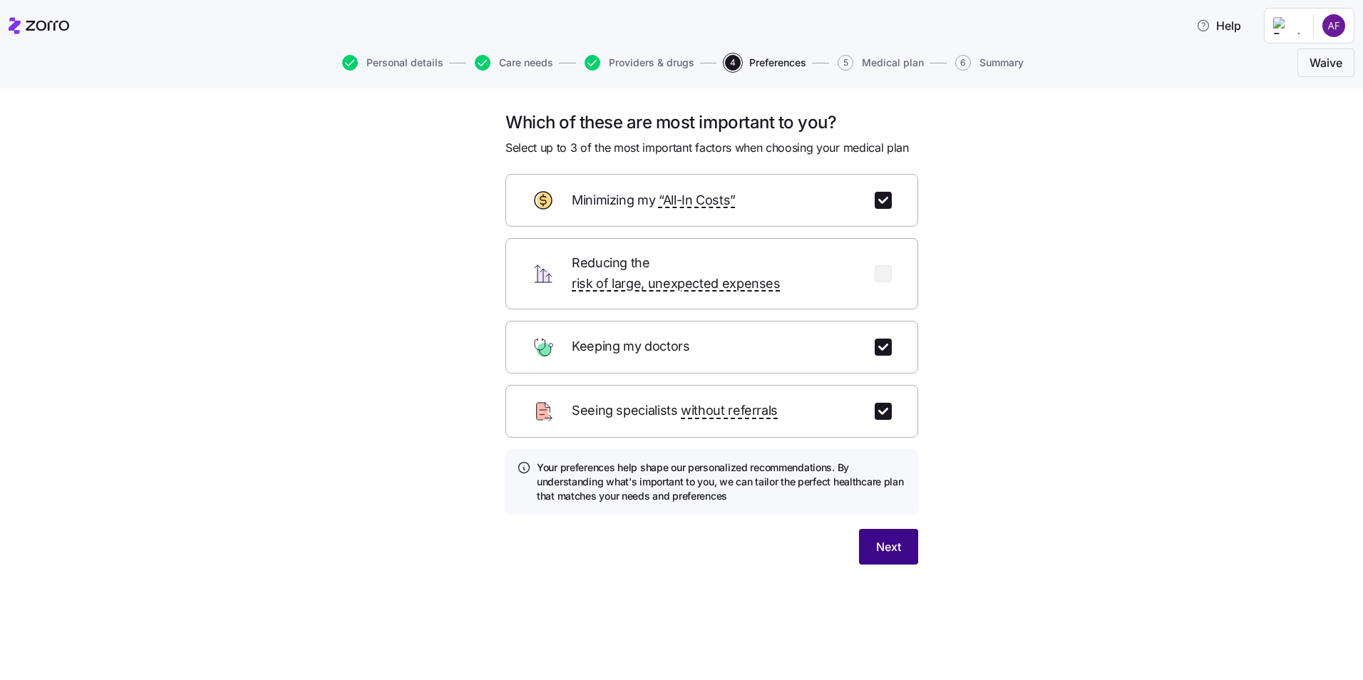
click at [901, 538] on span "Next" at bounding box center [888, 546] width 25 height 17
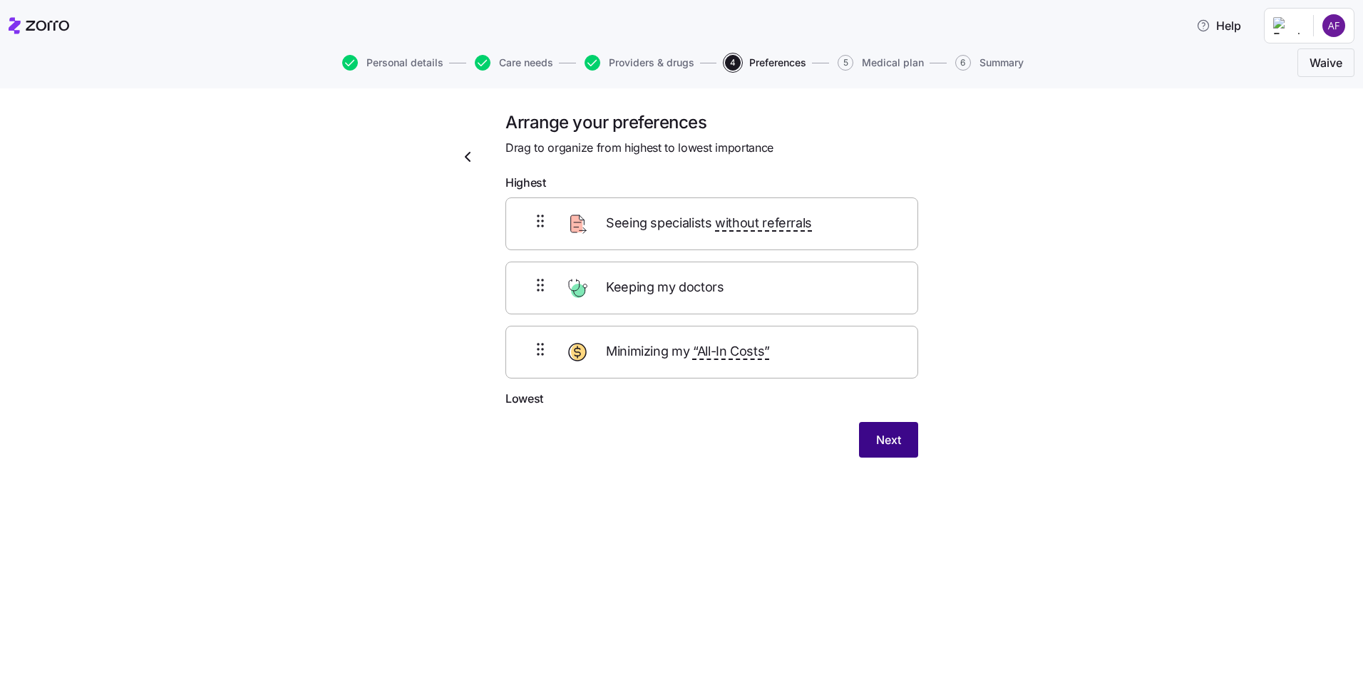
click at [888, 443] on span "Next" at bounding box center [888, 439] width 25 height 17
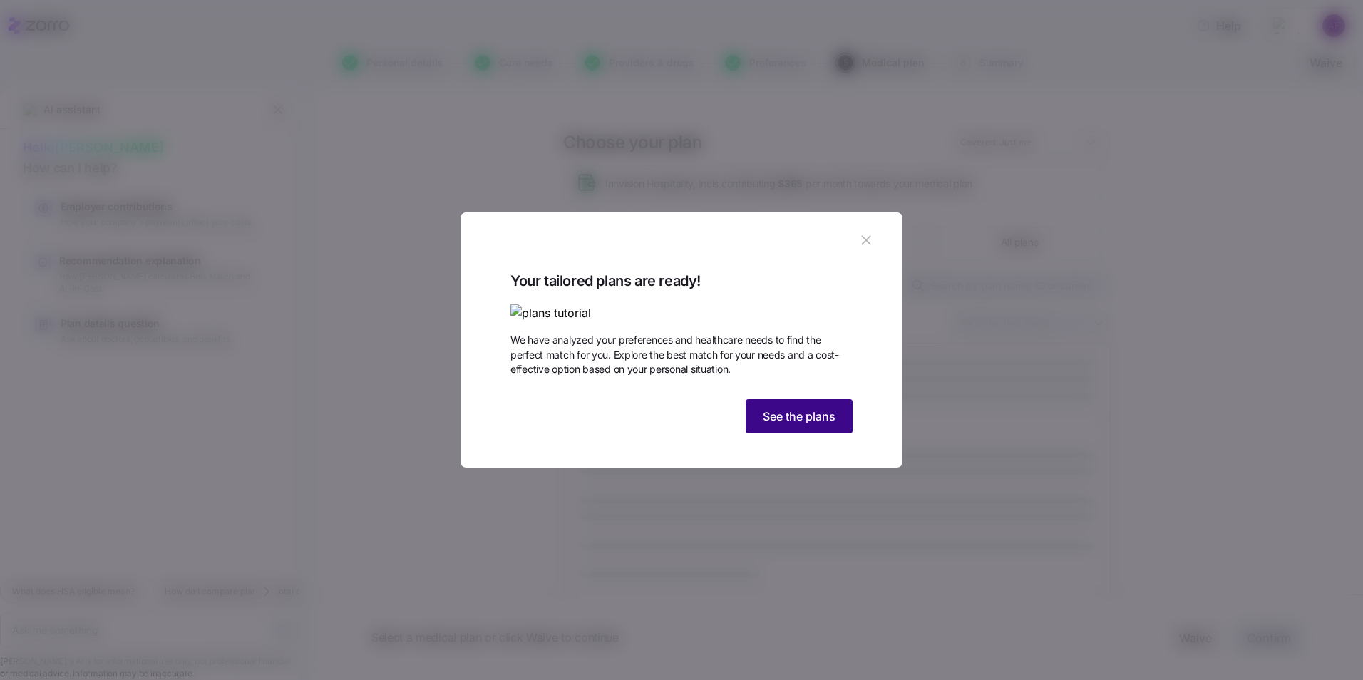
click at [819, 425] on span "See the plans" at bounding box center [799, 416] width 73 height 17
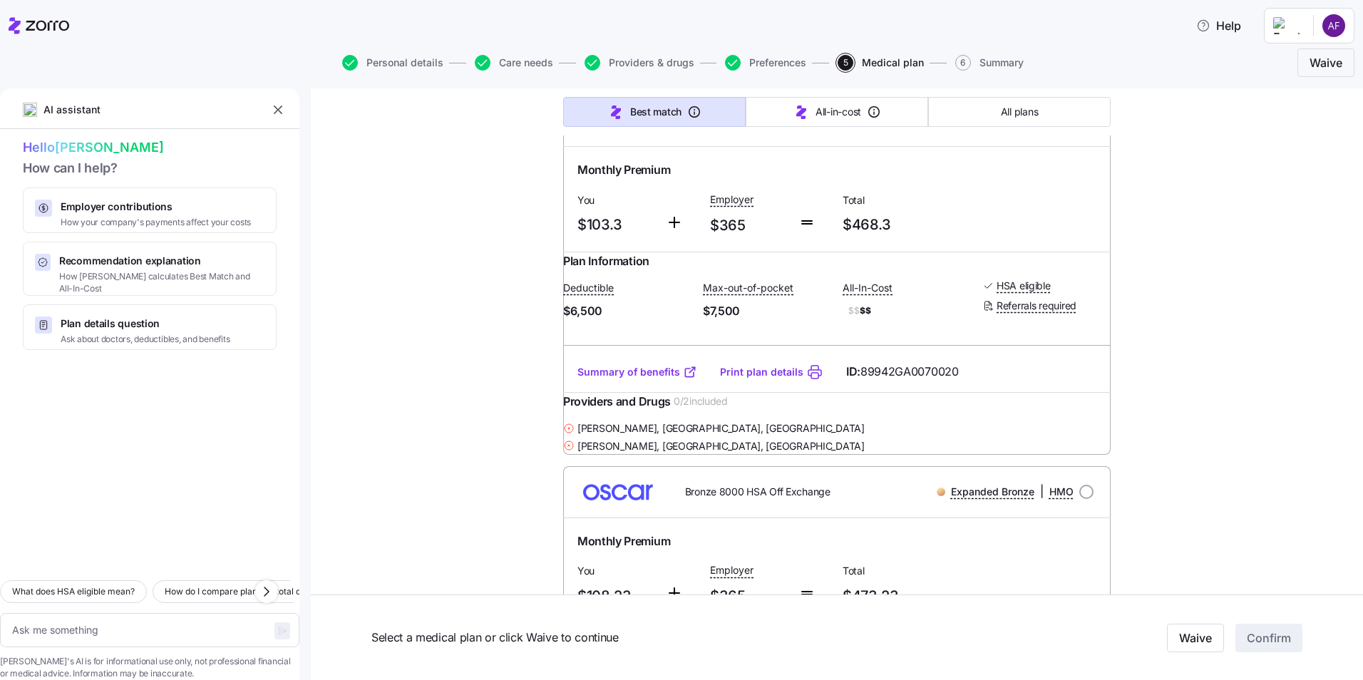
scroll to position [642, 0]
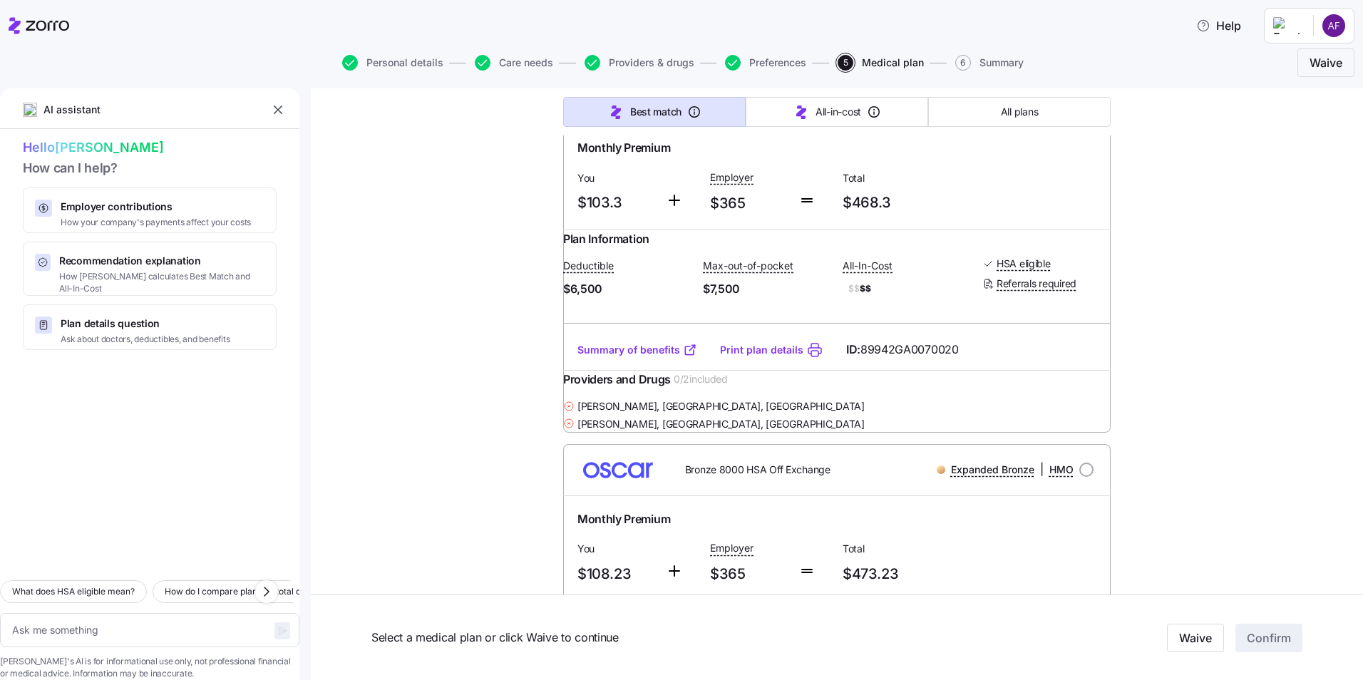
click at [655, 357] on link "Summary of benefits" at bounding box center [638, 350] width 120 height 14
click at [633, 357] on link "Summary of benefits" at bounding box center [638, 350] width 120 height 14
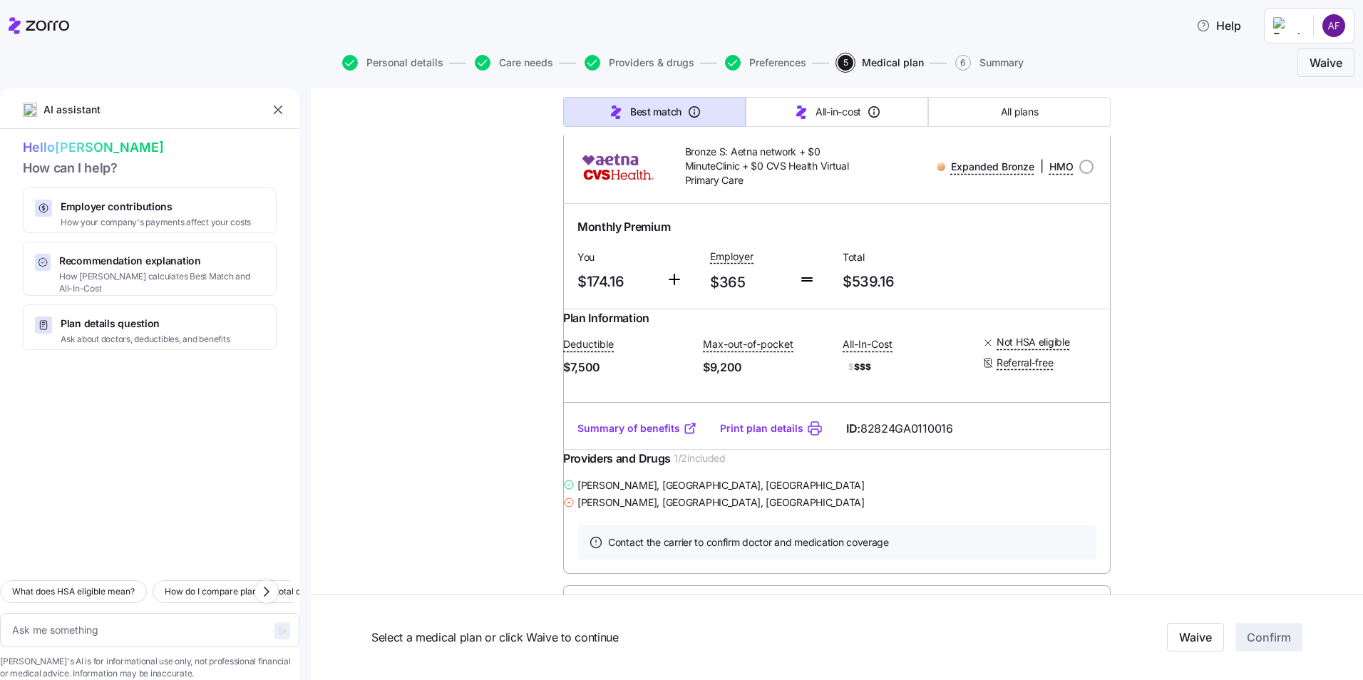
scroll to position [12905, 0]
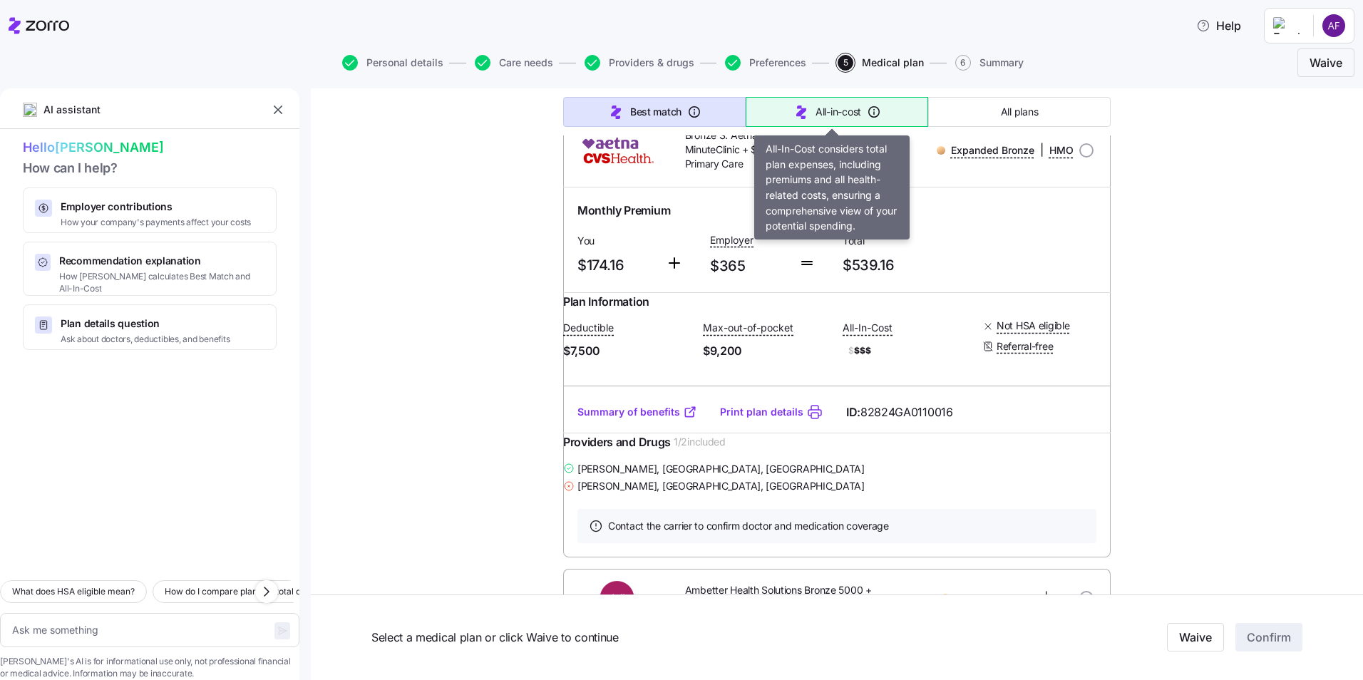
click at [841, 118] on span "All-in-cost" at bounding box center [839, 112] width 46 height 14
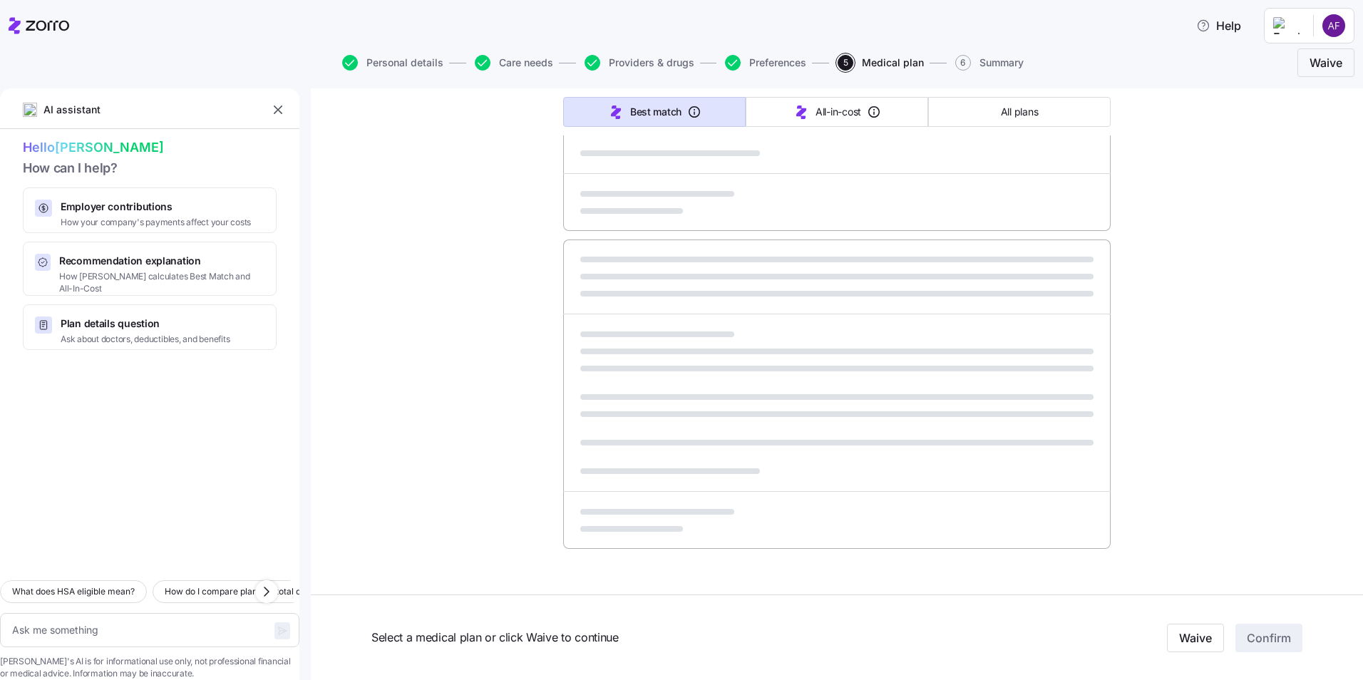
type textarea "x"
type input "Sorted by: All-in-cost"
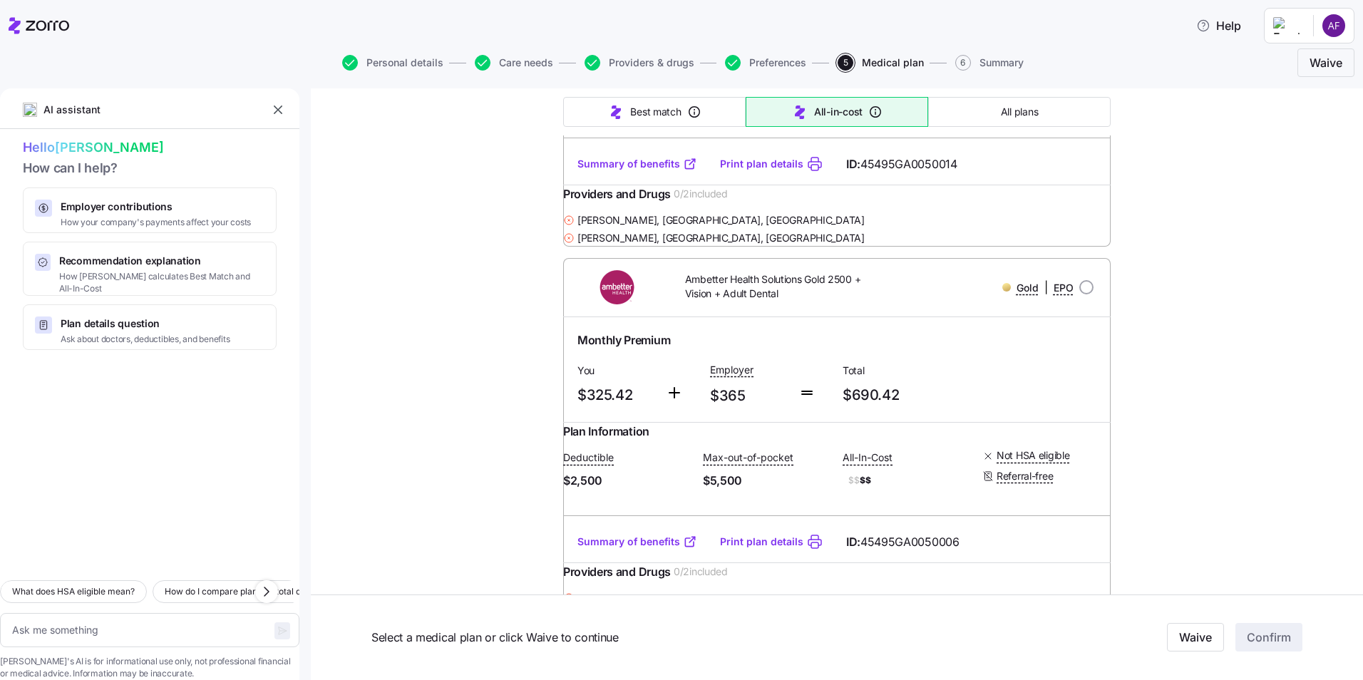
scroll to position [4960, 0]
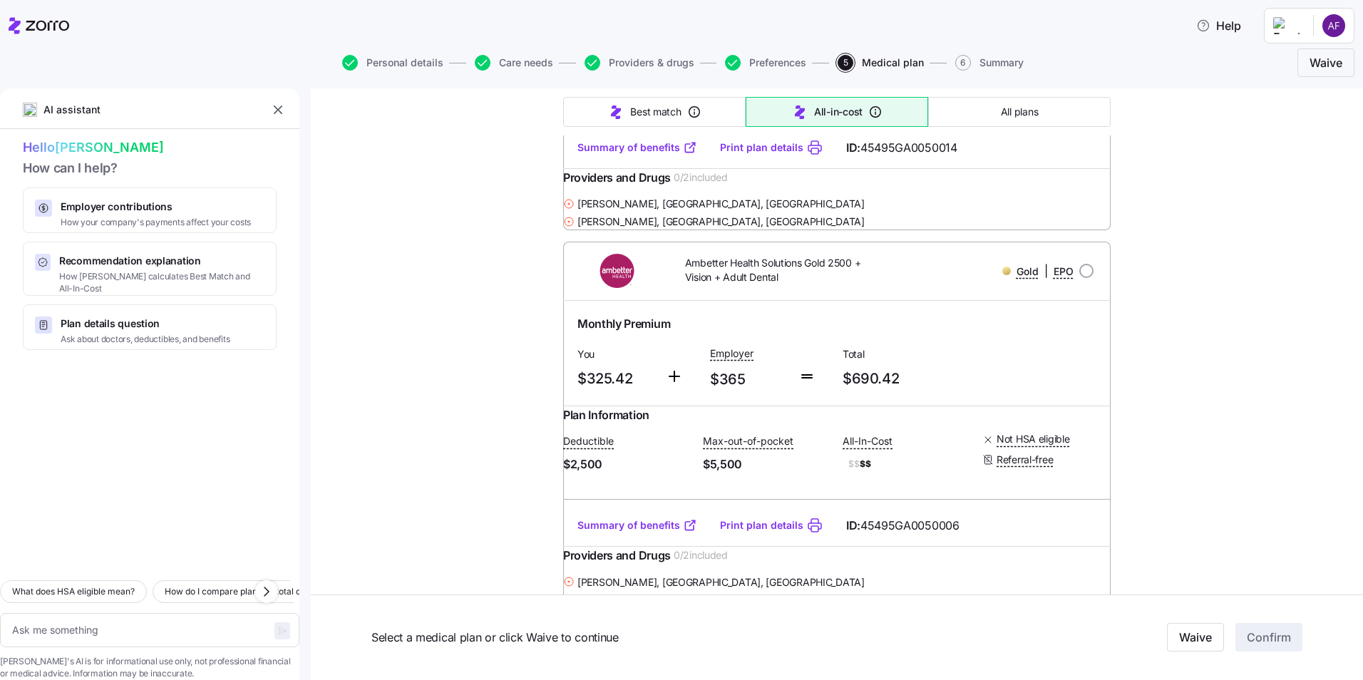
drag, startPoint x: 543, startPoint y: 64, endPoint x: 557, endPoint y: 116, distance: 53.8
click at [543, 64] on span "Care needs" at bounding box center [526, 63] width 54 height 10
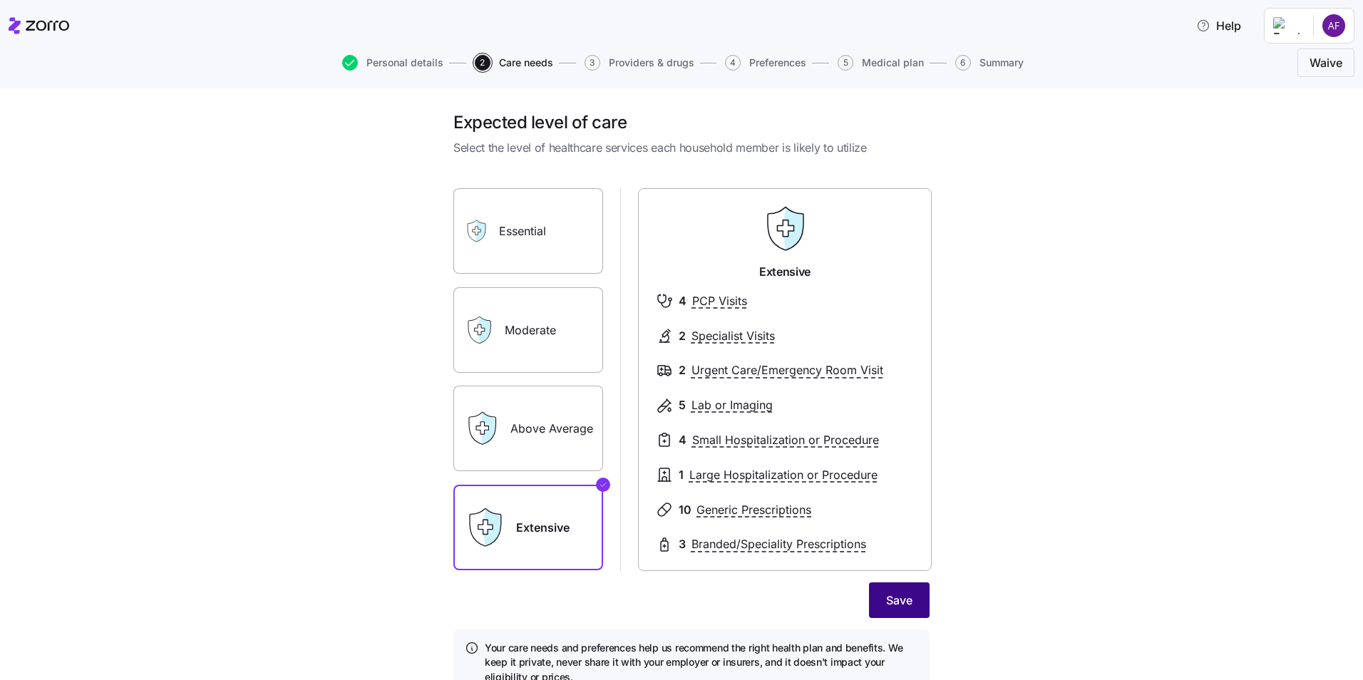
click at [888, 598] on span "Save" at bounding box center [899, 600] width 26 height 17
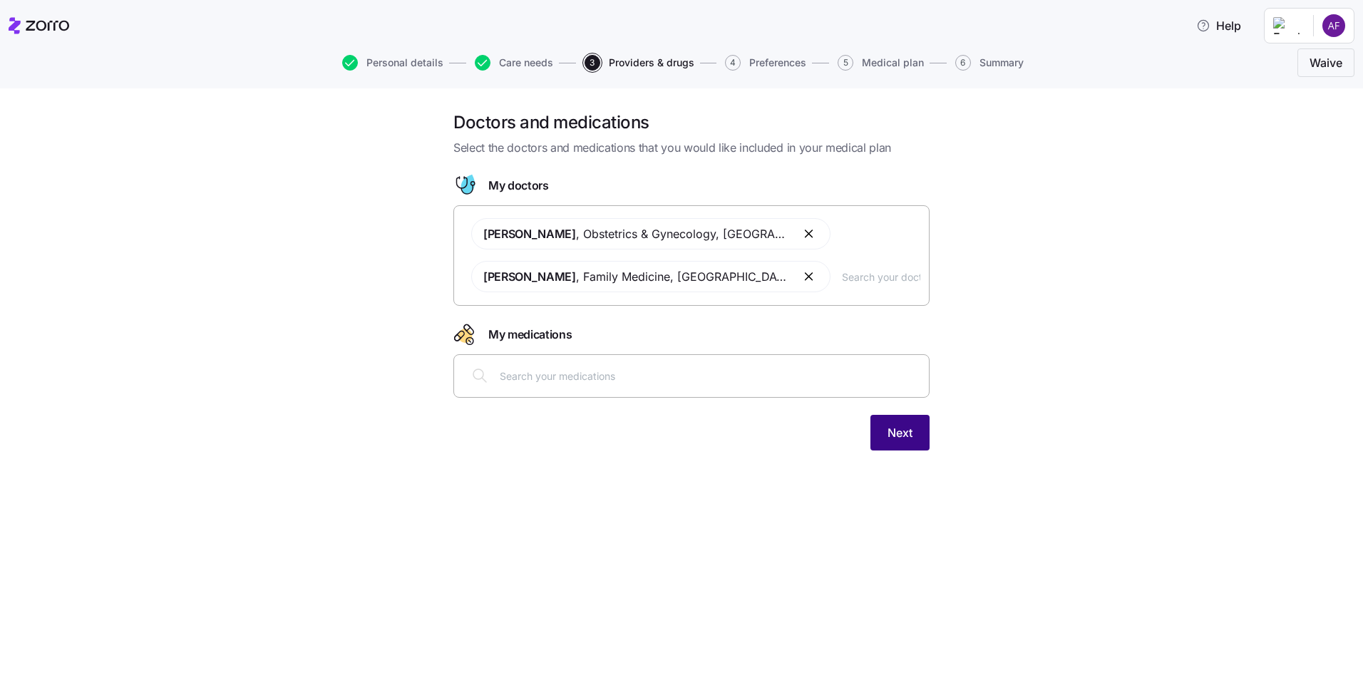
click at [879, 431] on button "Next" at bounding box center [900, 433] width 59 height 36
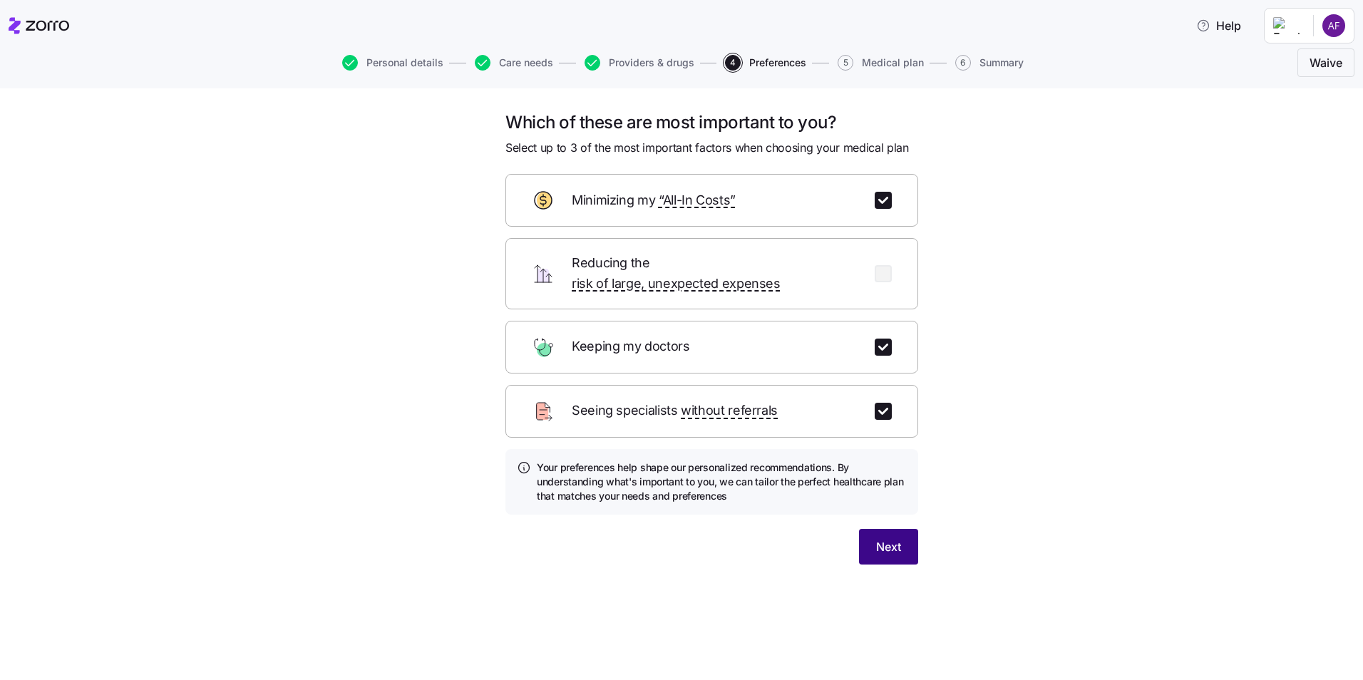
click at [888, 538] on span "Next" at bounding box center [888, 546] width 25 height 17
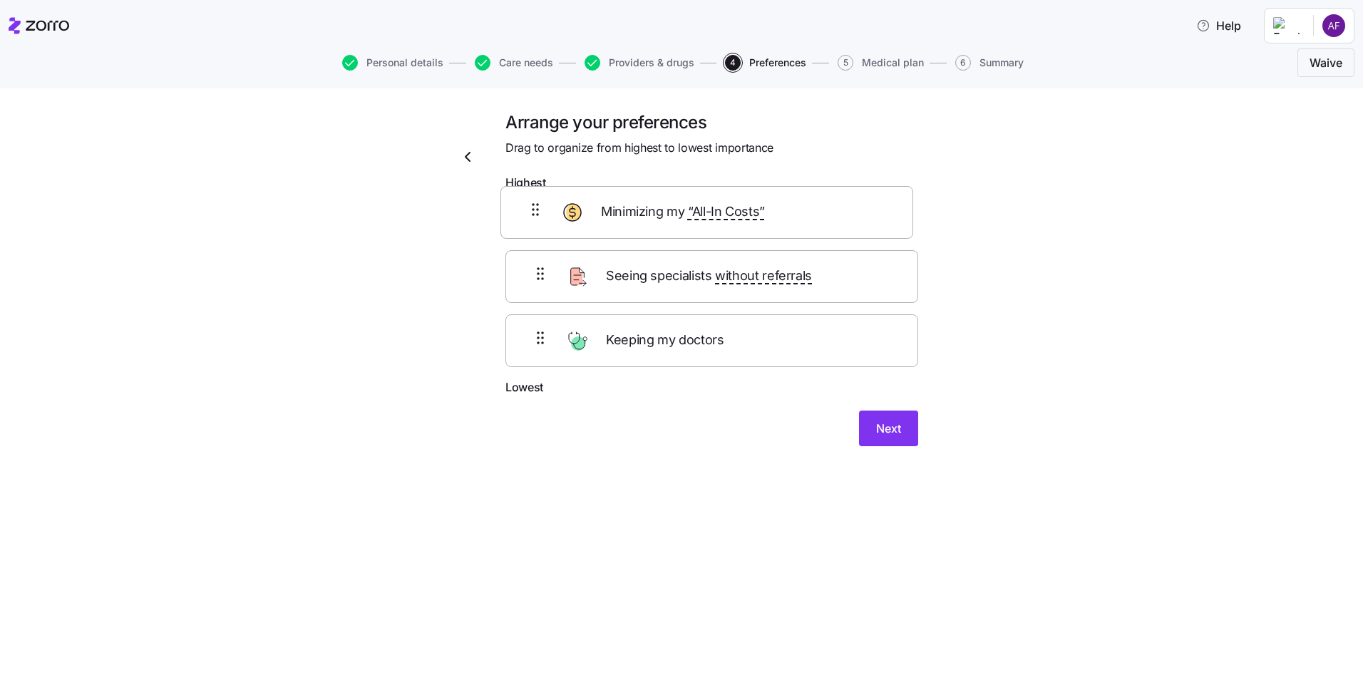
drag, startPoint x: 794, startPoint y: 357, endPoint x: 789, endPoint y: 214, distance: 142.7
click at [789, 214] on div "Seeing specialists without referrals Keeping my doctors Minimizing my “All-In C…" at bounding box center [712, 288] width 413 height 181
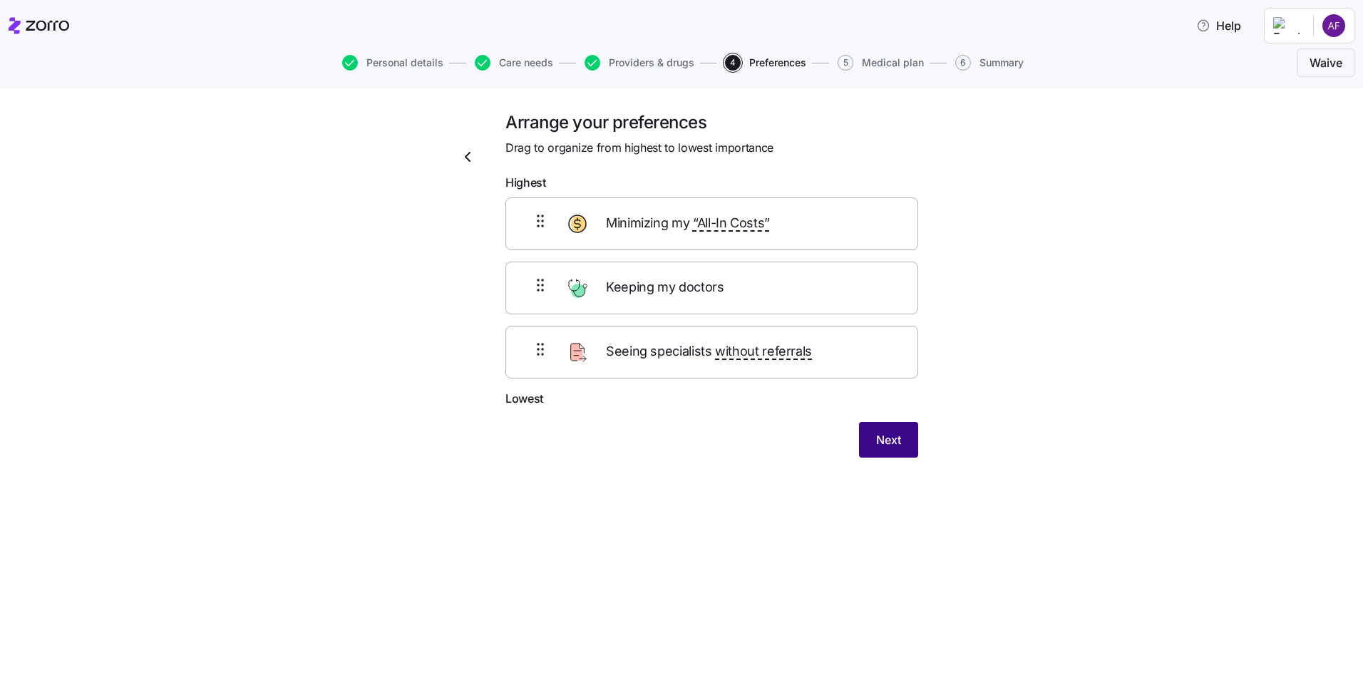
click at [886, 429] on button "Next" at bounding box center [888, 440] width 59 height 36
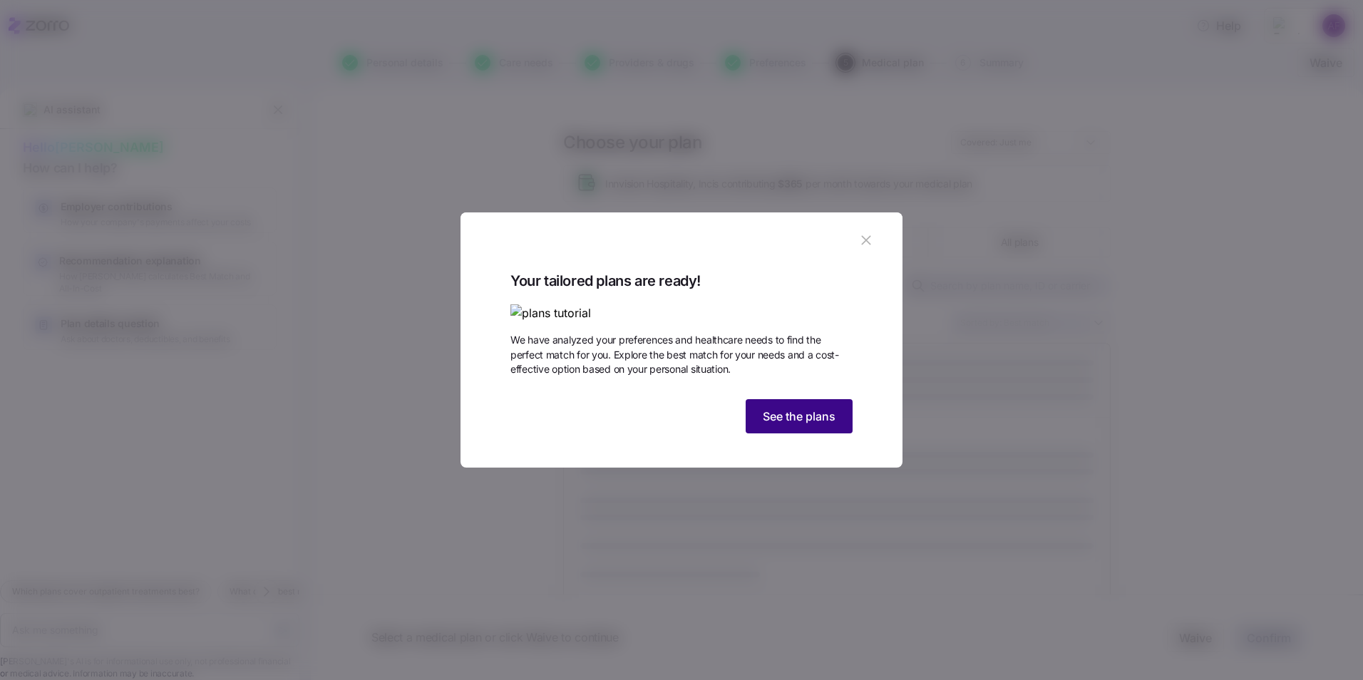
click at [806, 425] on span "See the plans" at bounding box center [799, 416] width 73 height 17
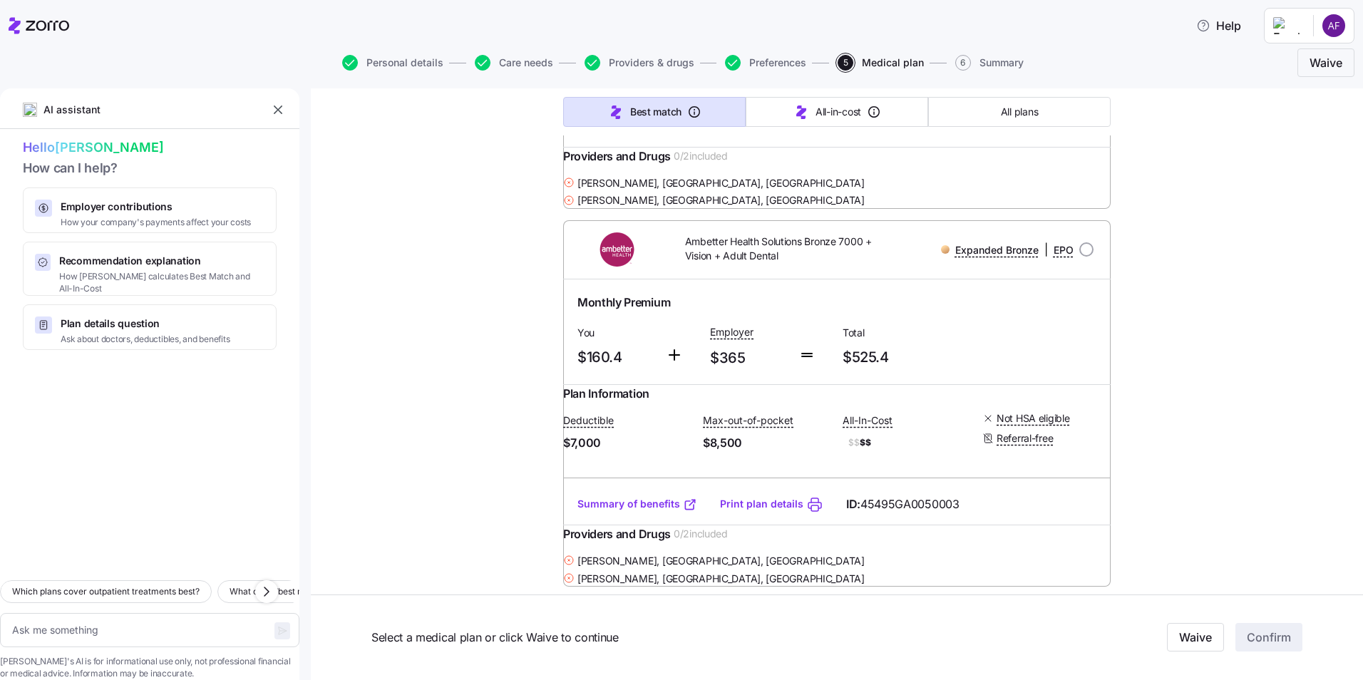
scroll to position [9768, 0]
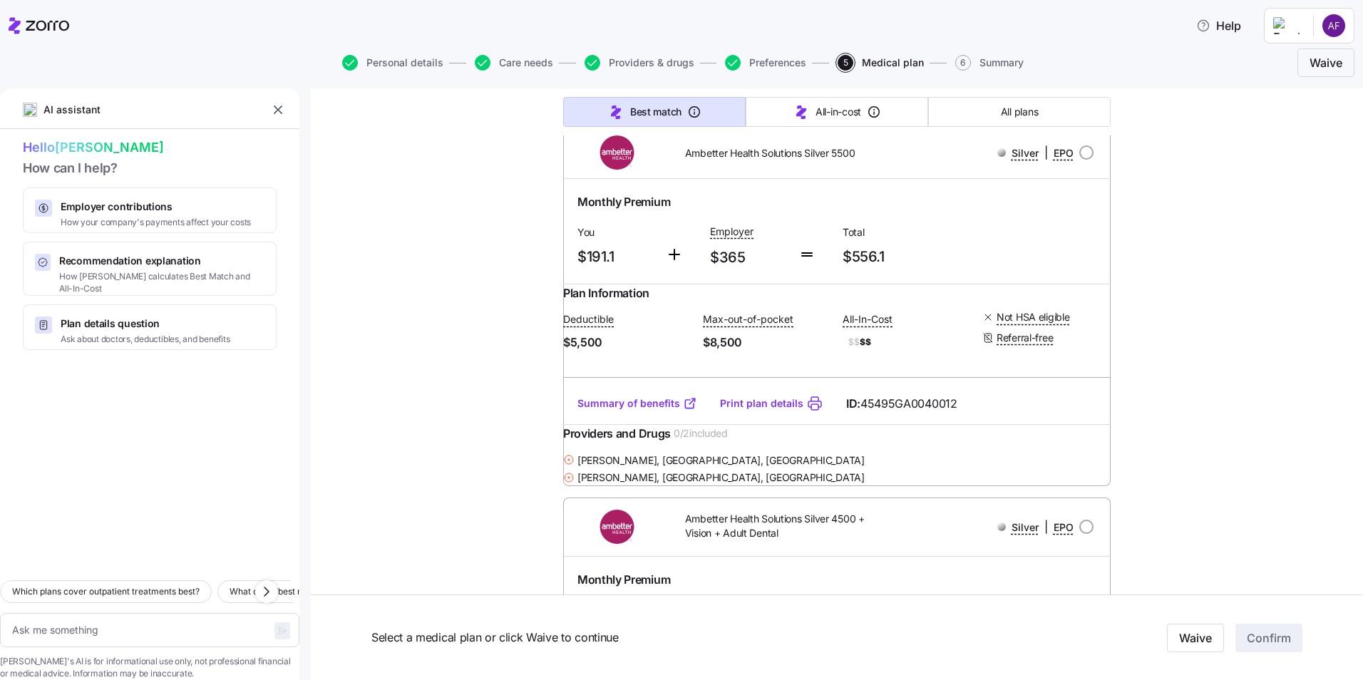
scroll to position [16114, 0]
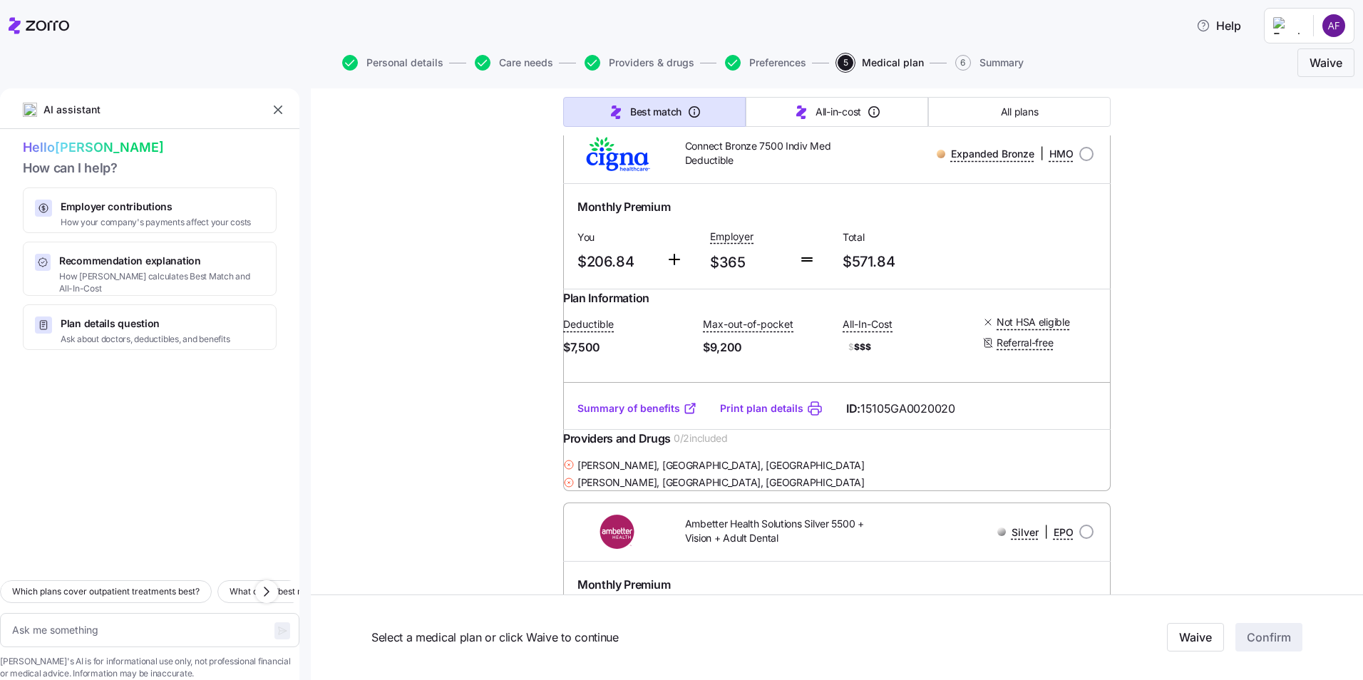
scroll to position [20820, 0]
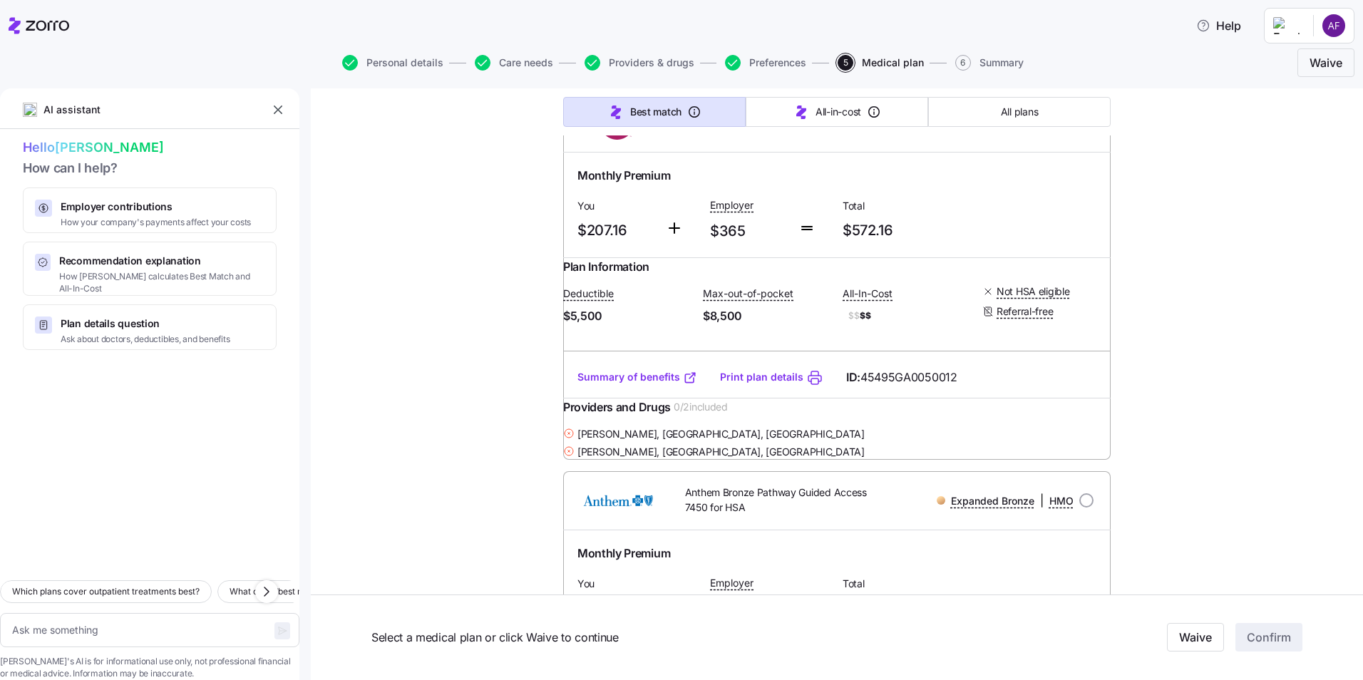
type textarea "x"
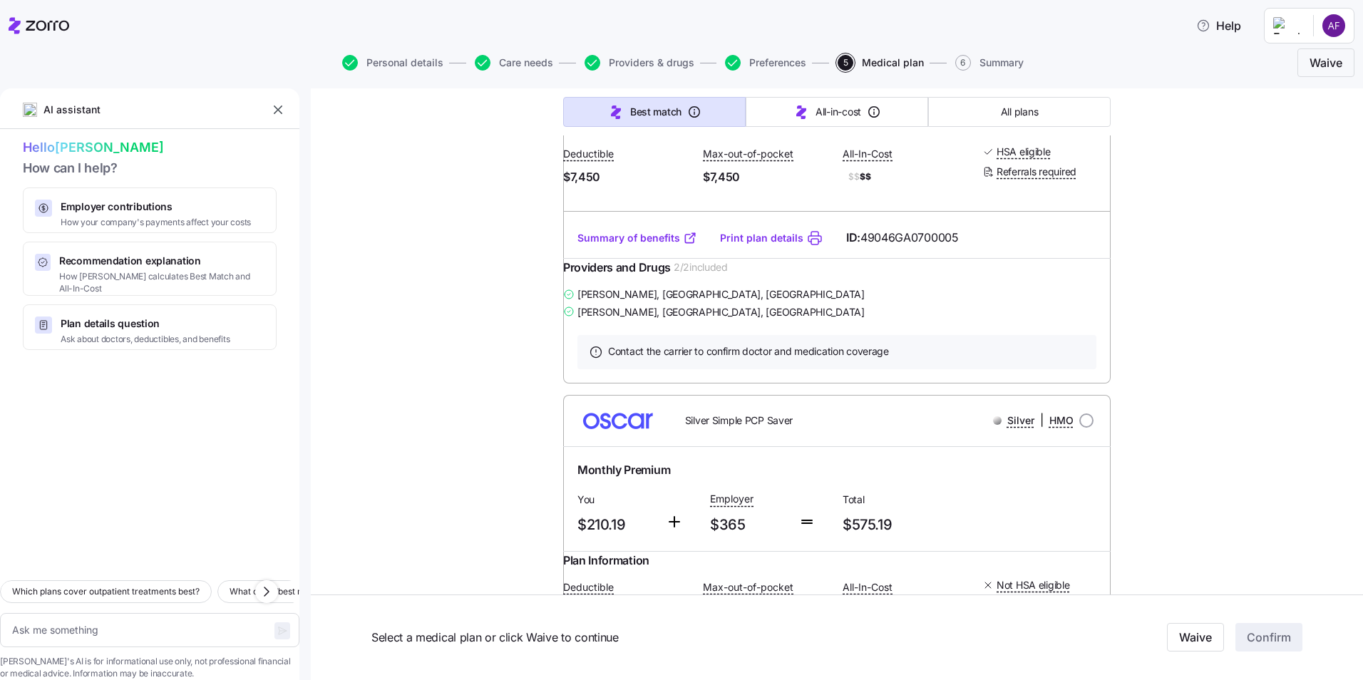
scroll to position [21747, 0]
